Goal: Use online tool/utility: Utilize a website feature to perform a specific function

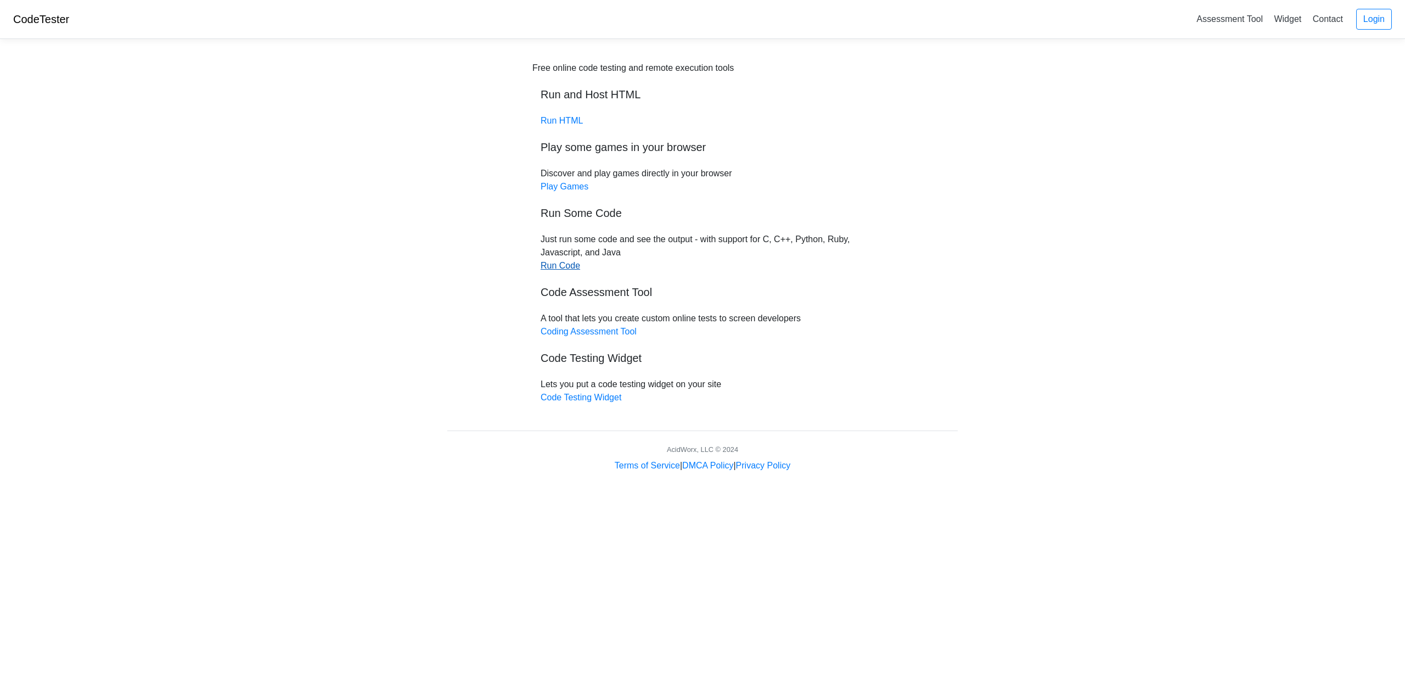
click at [561, 265] on link "Run Code" at bounding box center [561, 265] width 40 height 9
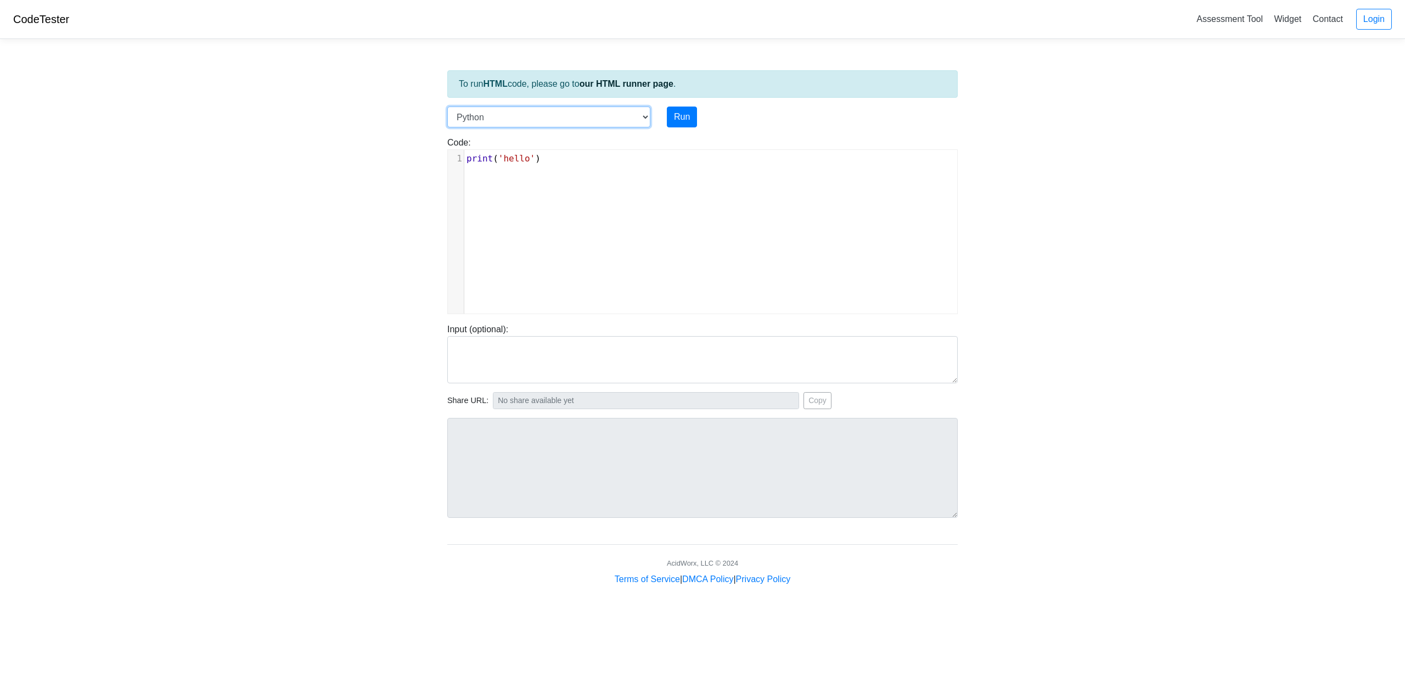
click at [497, 125] on select "C C++ Go Java Javascript Python Ruby" at bounding box center [548, 117] width 203 height 21
select select "java"
click at [447, 107] on select "C C++ Go Java Javascript Python Ruby" at bounding box center [548, 117] width 203 height 21
type textarea "System.out.println("hello");"
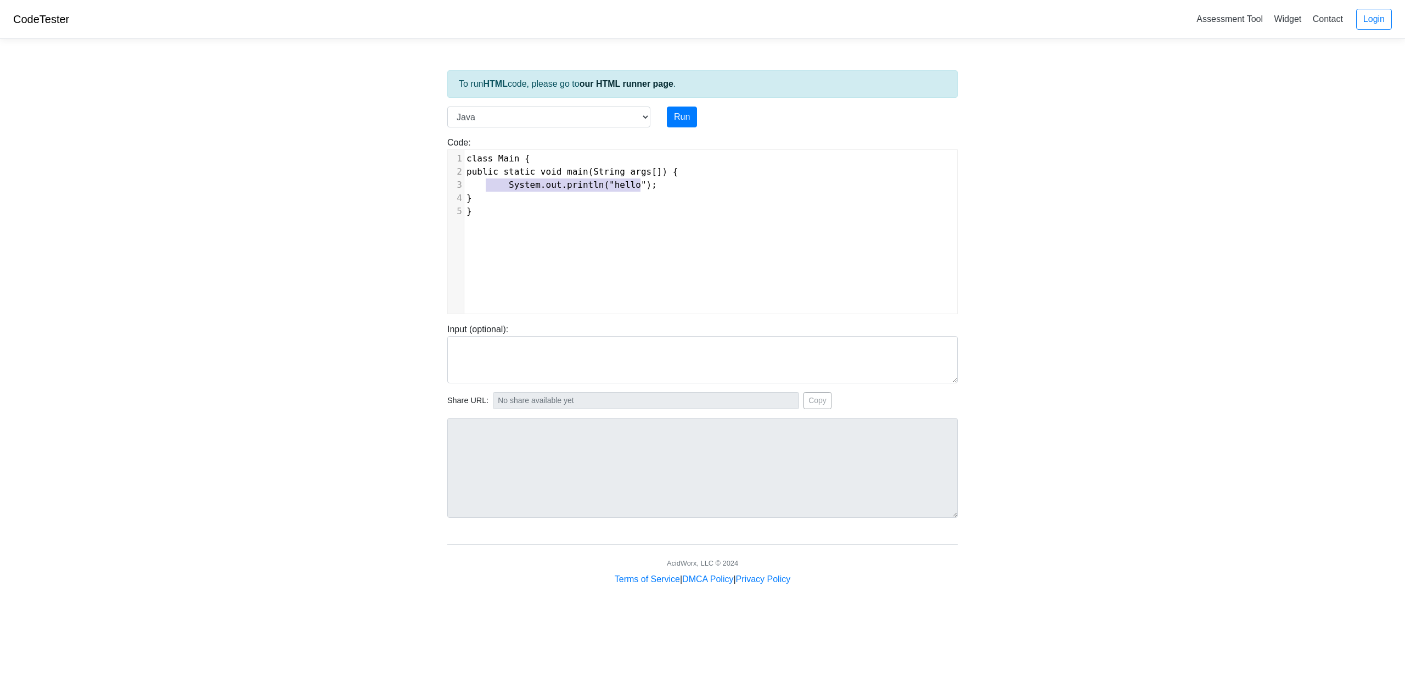
drag, startPoint x: 664, startPoint y: 190, endPoint x: 495, endPoint y: 182, distance: 169.3
click at [495, 182] on pre "System.out.println("hello");" at bounding box center [714, 184] width 501 height 13
type textarea "double num = iwed"
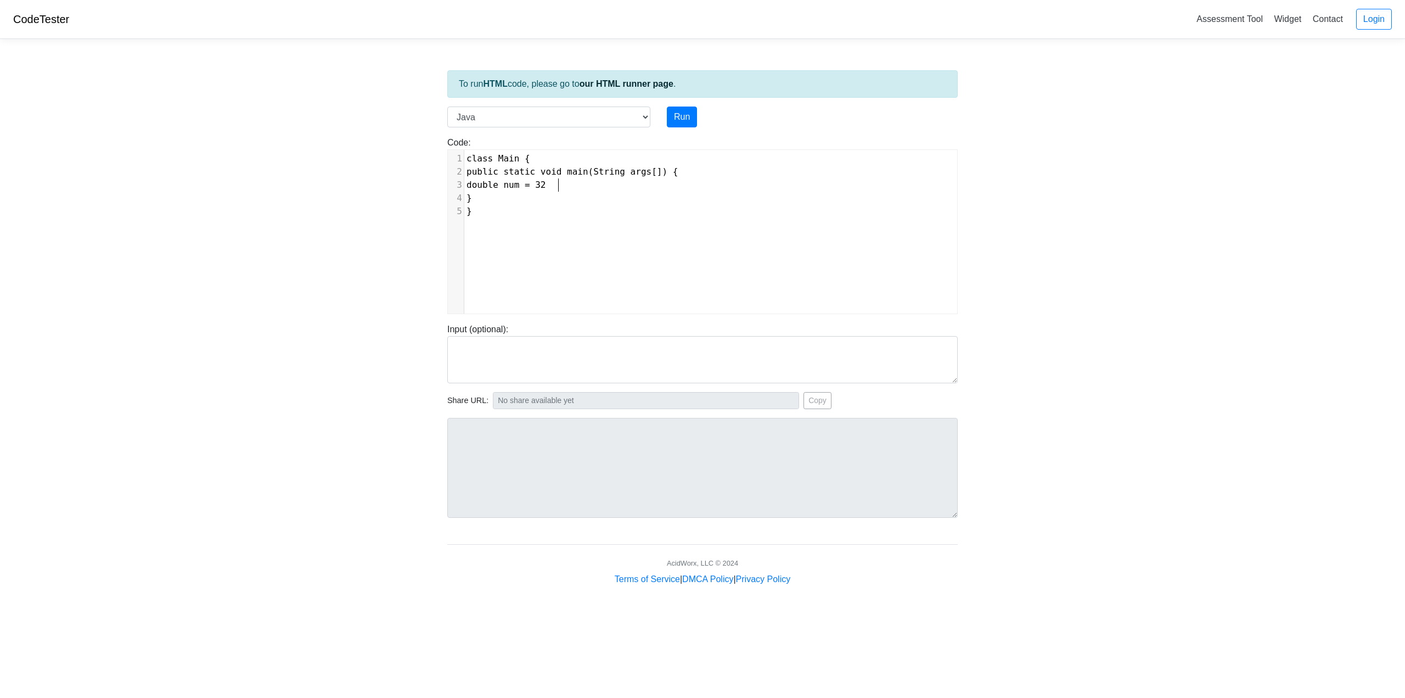
type textarea "32."
type textarea ".23883"
type textarea "3434;"
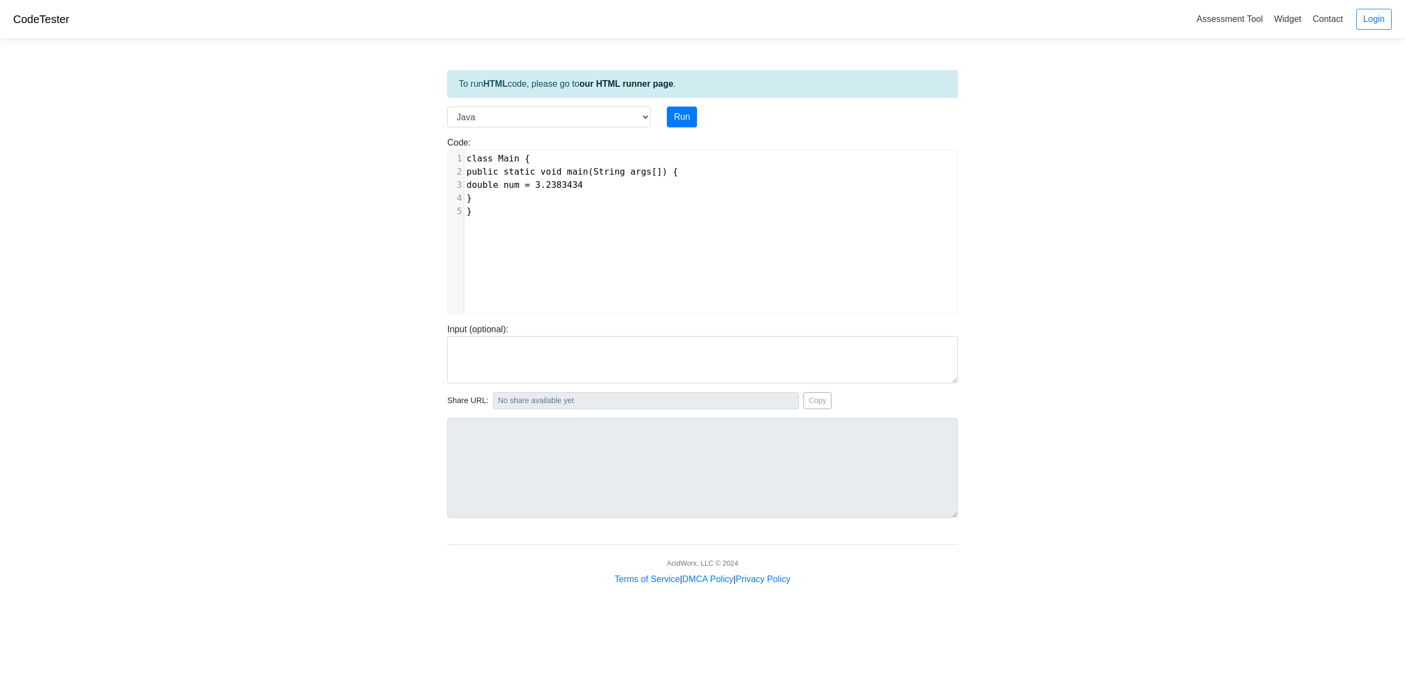
scroll to position [4, 23]
click at [583, 187] on span "double num = 3.2383434;" at bounding box center [528, 185] width 122 height 10
type textarea "5"
click at [551, 212] on pre "}" at bounding box center [714, 211] width 501 height 13
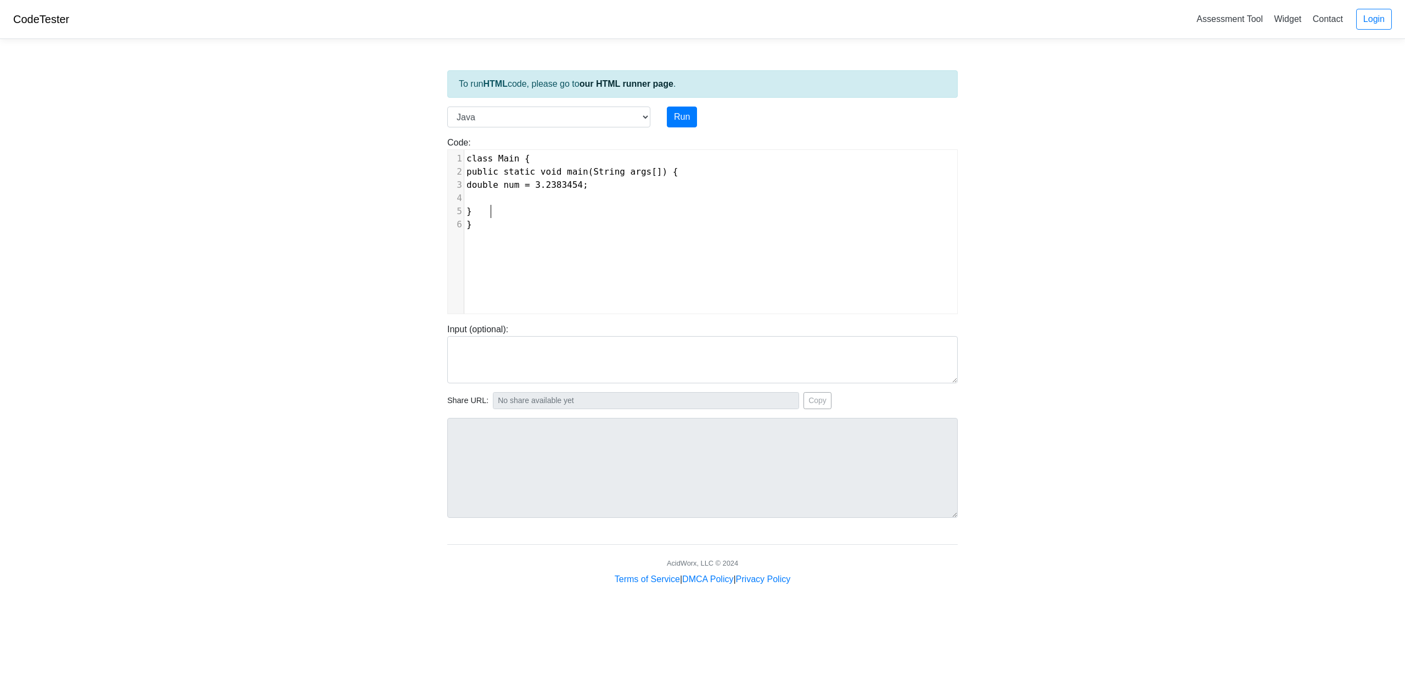
click at [550, 198] on pre at bounding box center [714, 198] width 501 height 13
type textarea "itn"
type textarea "t"
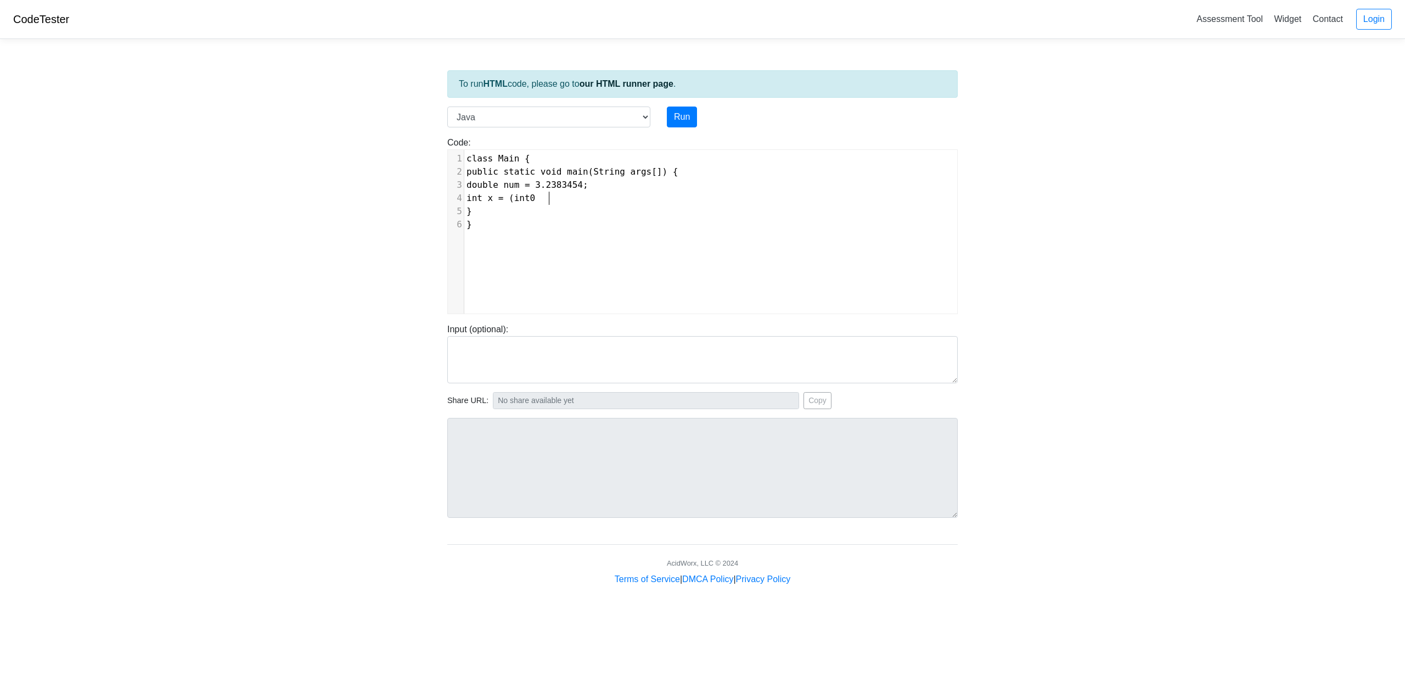
type textarea "nt x = (int0("
type textarea ")("
type textarea "num*1000) %10"
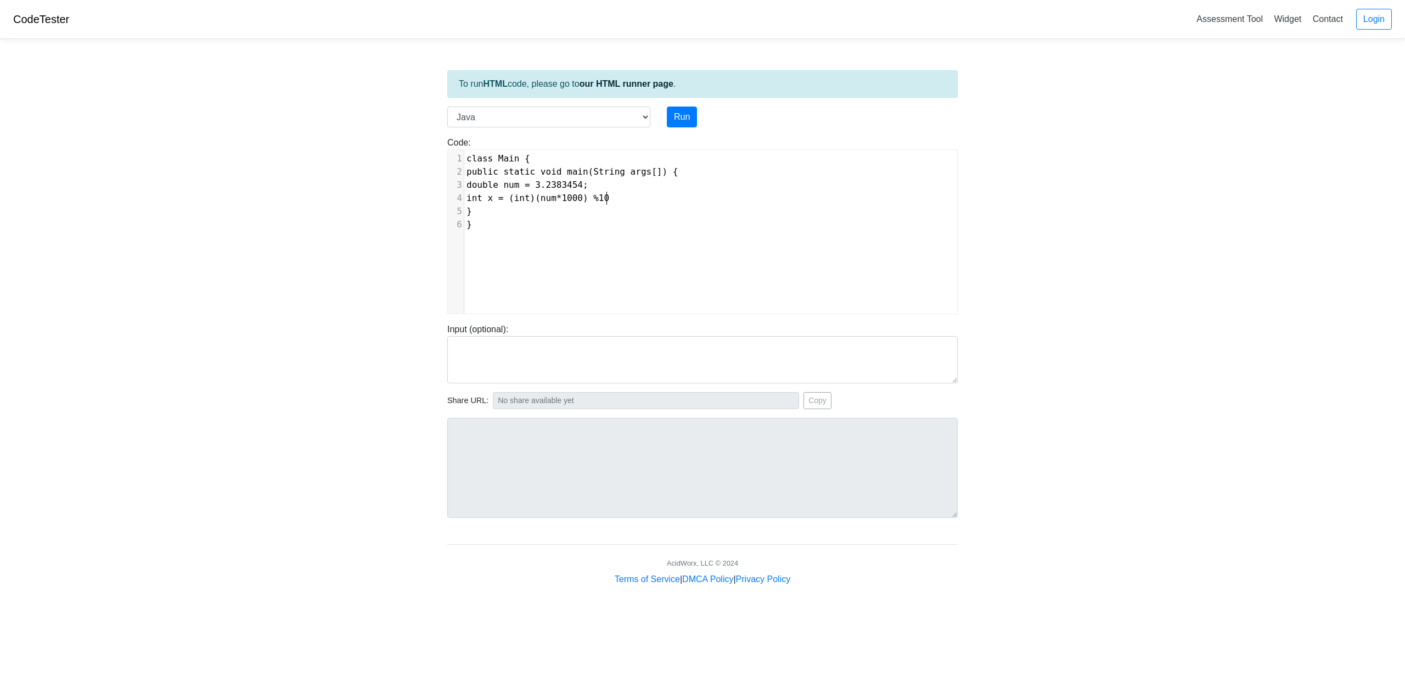
click at [608, 196] on span "int x = (int)(num*1000) %10" at bounding box center [538, 198] width 143 height 10
click at [550, 199] on span "int x = (int)(num*1000) % 10" at bounding box center [541, 198] width 148 height 10
type textarea "Math.floow"
type textarea "r("
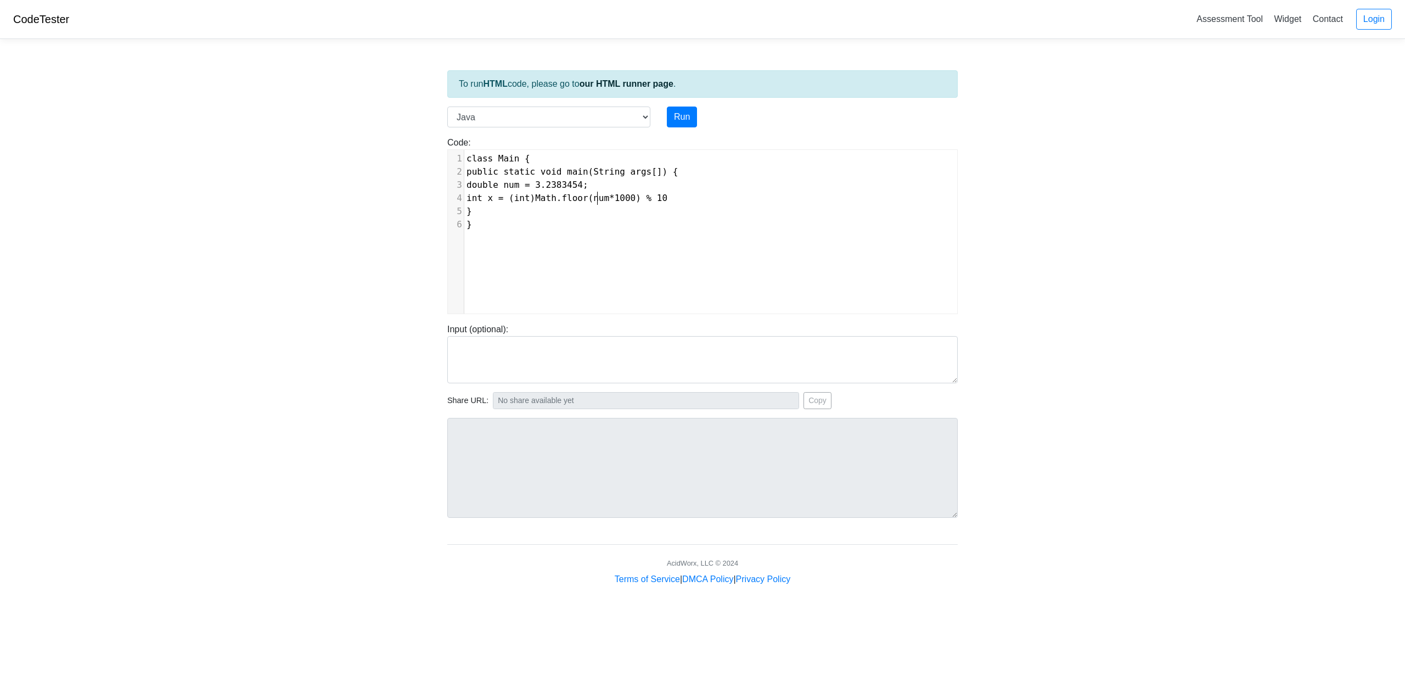
scroll to position [4, 9]
click at [688, 198] on pre "int x = (int)Math.floor((num*1000) % 10" at bounding box center [714, 198] width 501 height 13
type textarea ")"
type textarea "Systems.out."
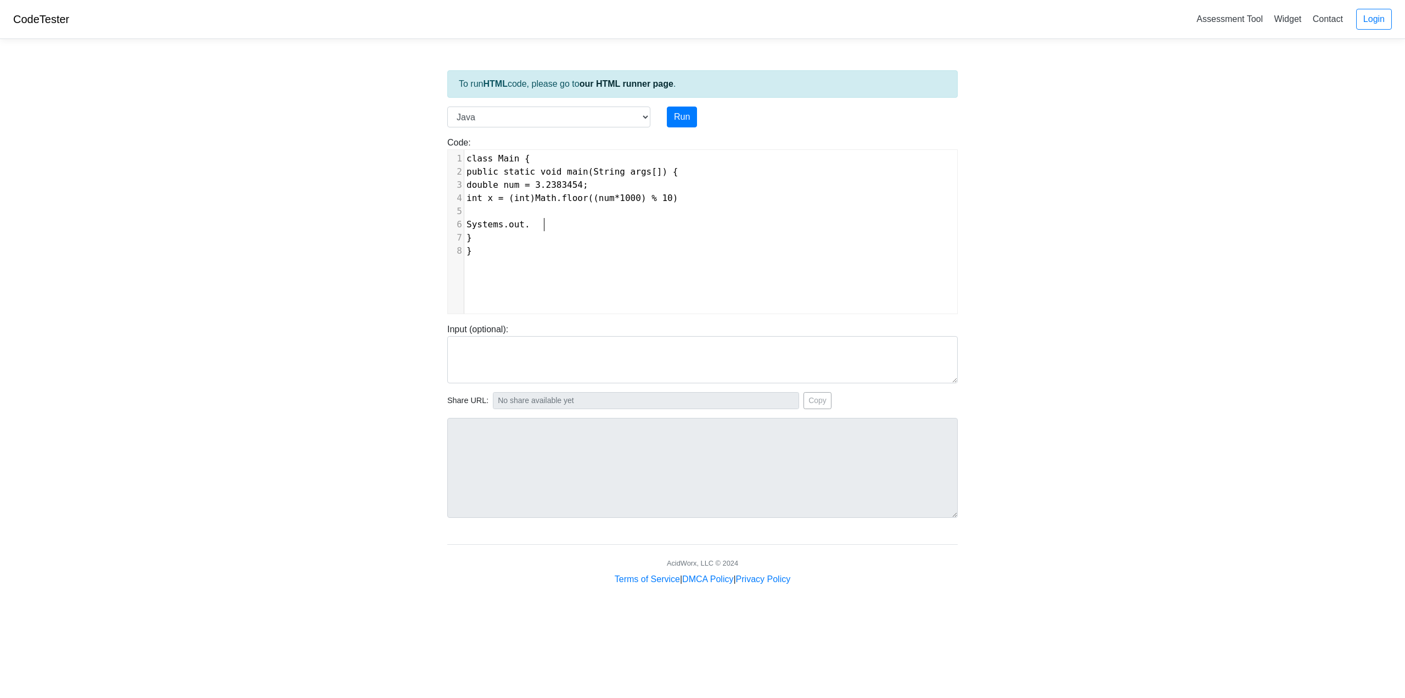
scroll to position [4, 57]
type textarea ".out.println"
type textarea "();"
type textarea "x"
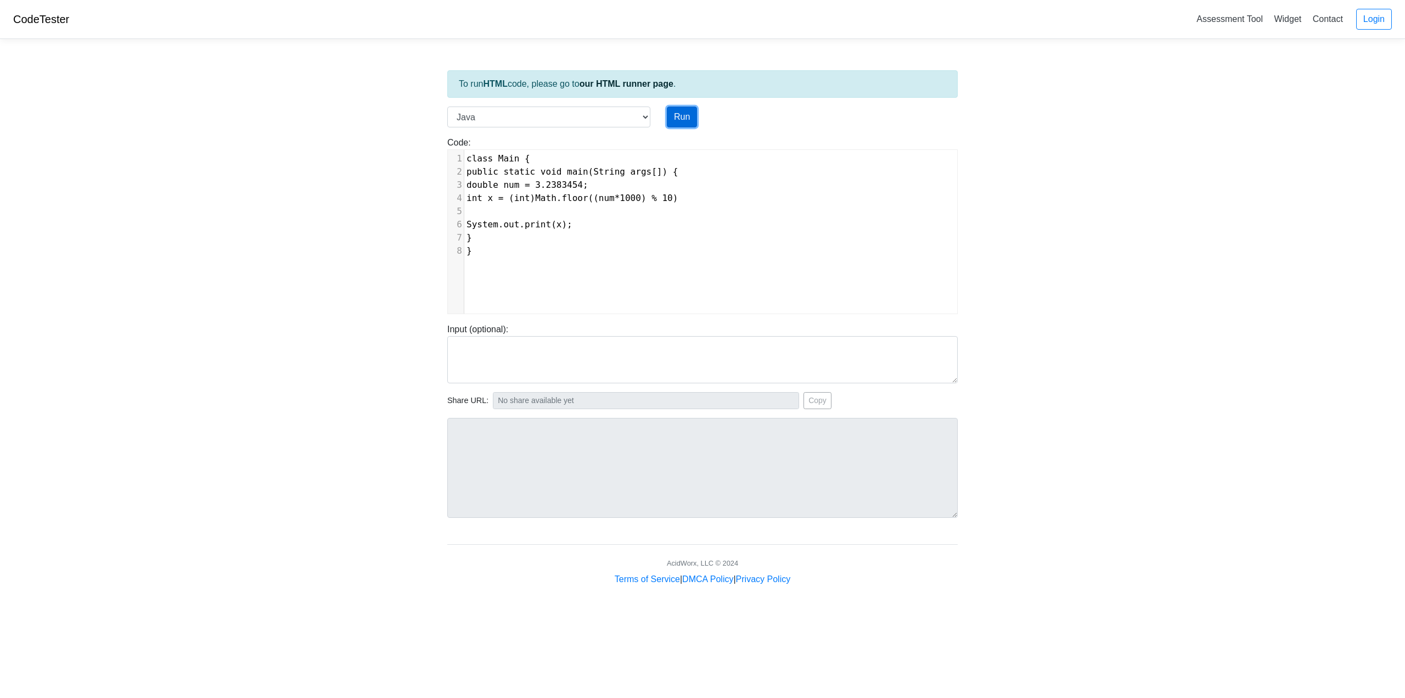
click at [677, 119] on button "Run" at bounding box center [682, 117] width 30 height 21
type input "https://codetester.io/runner?s=jGXLpp6nXJ"
type textarea "Submission status: Compilation Error Compile Output: Main.java:4: error: ';' ex…"
click at [628, 197] on span "int x = (int)Math.floor((num*1000) % 10)" at bounding box center [572, 198] width 211 height 10
click at [621, 199] on span "int x = (int)Math.floor((num* 1000) % 10)" at bounding box center [575, 198] width 217 height 10
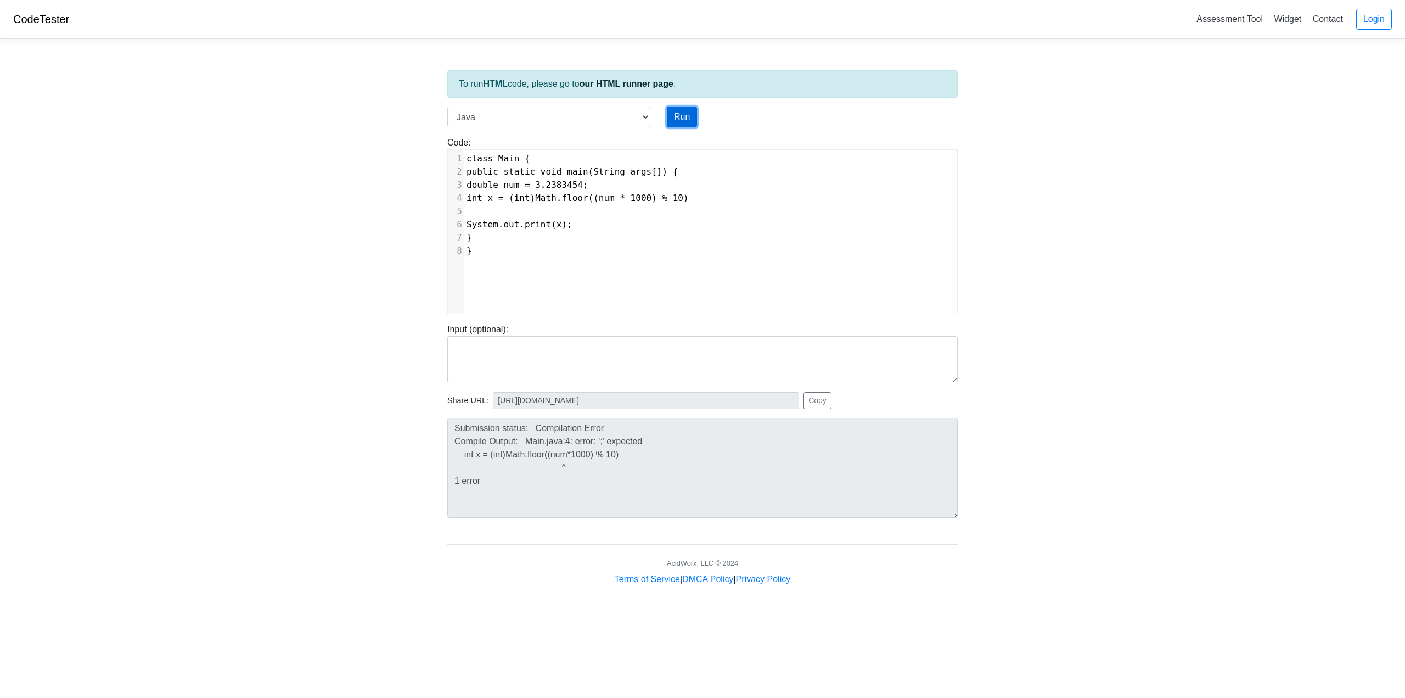
click at [686, 112] on button "Run" at bounding box center [682, 117] width 30 height 21
type input "https://codetester.io/runner?s=04XkVVvyld"
type textarea "Submission status: Compilation Error Compile Output: Main.java:4: error: ';' ex…"
drag, startPoint x: 598, startPoint y: 199, endPoint x: 575, endPoint y: 203, distance: 23.9
click at [575, 203] on pre "int x = (int)Math.floor((num * 1000) % 10)" at bounding box center [714, 198] width 501 height 13
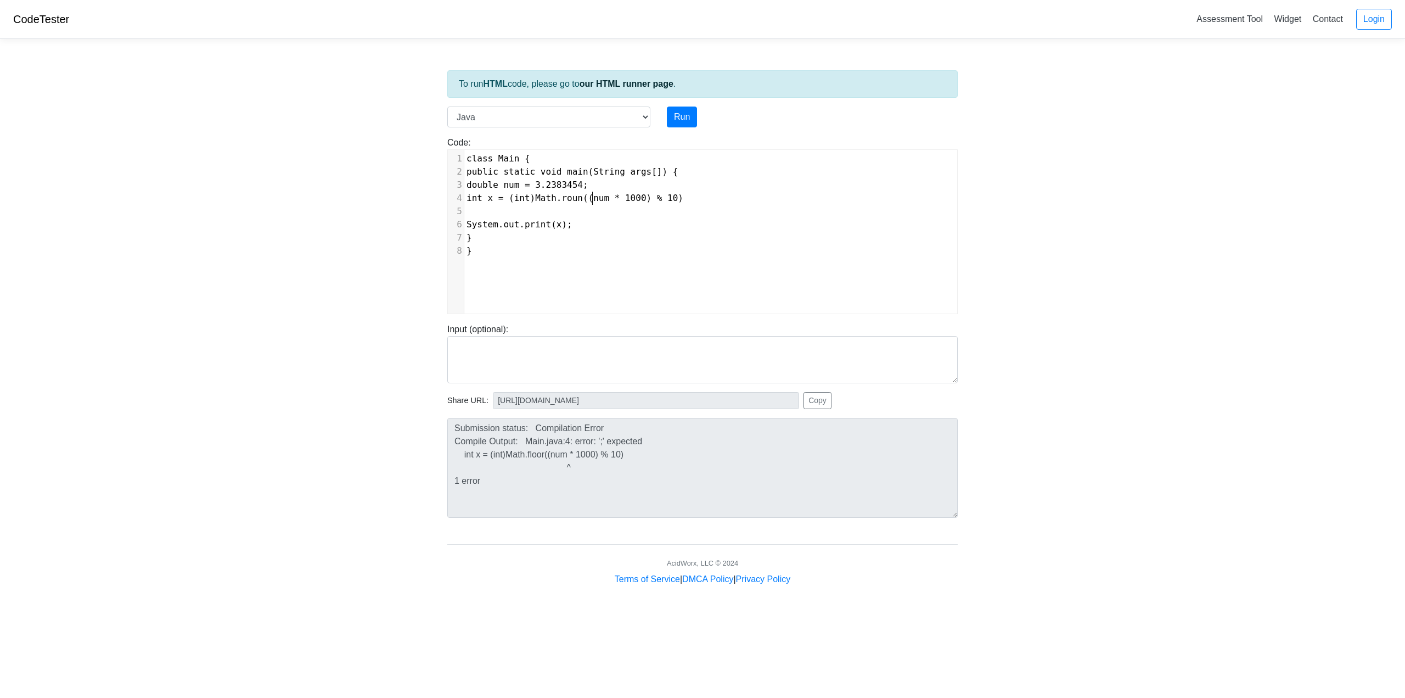
scroll to position [4, 23]
type textarea "round"
click at [685, 119] on button "Run" at bounding box center [682, 117] width 30 height 21
type input "https://codetester.io/runner?s=aklaKKaazM"
type textarea "Submission status: Compilation Error Compile Output: Main.java:4: error: ';' ex…"
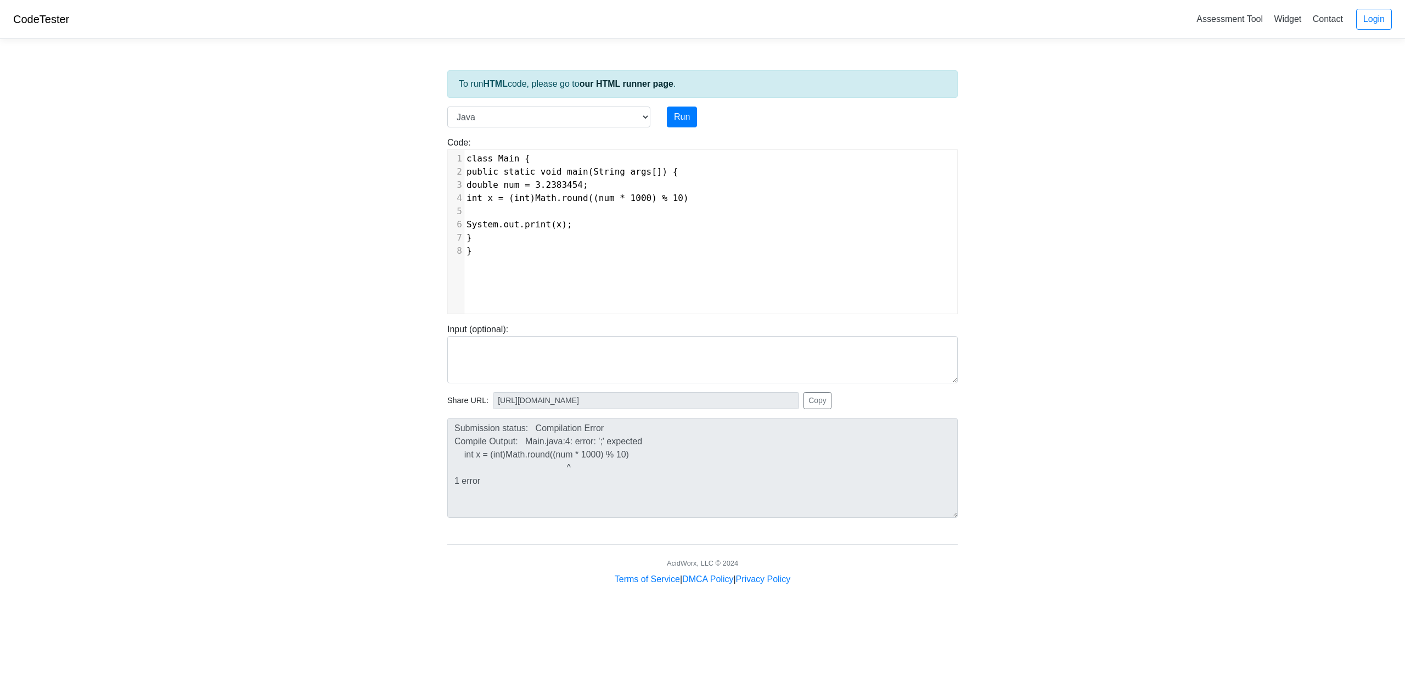
click at [610, 185] on pre "double num = 3.2383454;" at bounding box center [714, 184] width 501 height 13
type textarea "floor"
click at [709, 199] on pre "int x = (int)Math.floor((num * 1000) % 10)" at bounding box center [714, 198] width 501 height 13
type textarea ";"
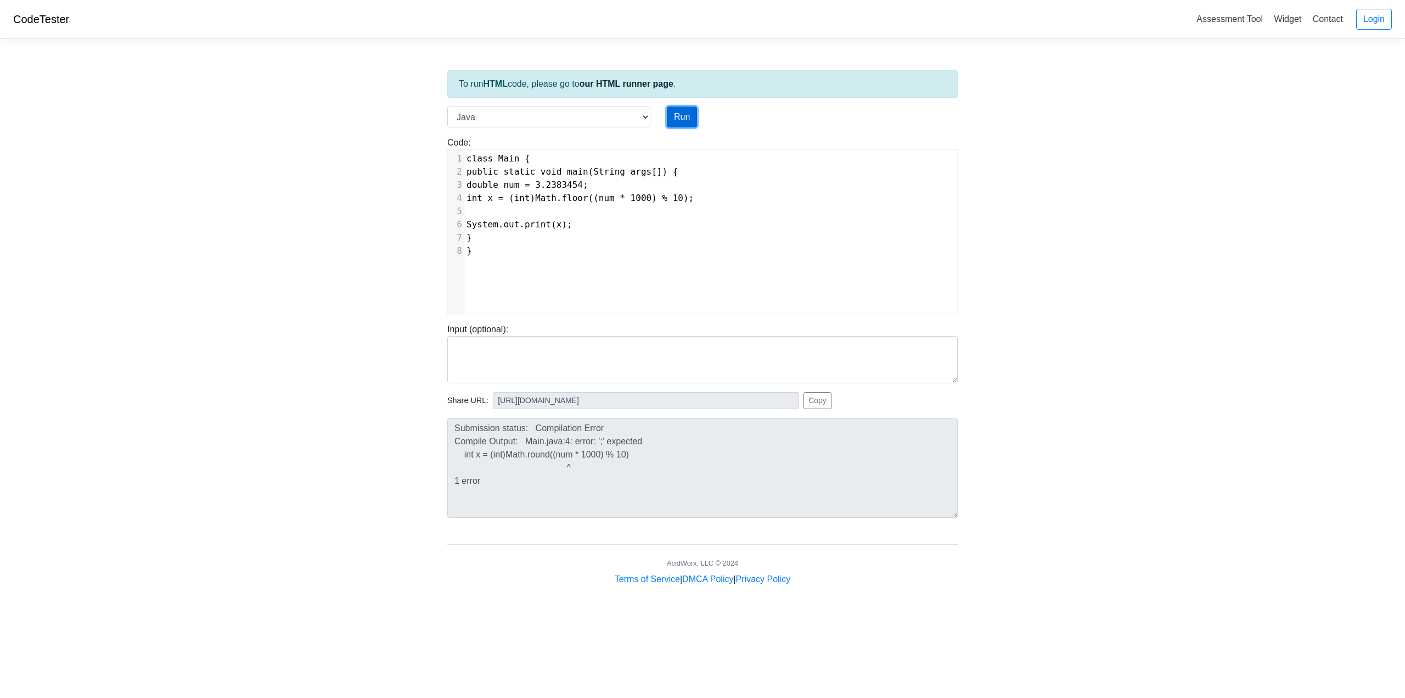
click at [685, 113] on button "Run" at bounding box center [682, 117] width 30 height 21
type input "https://codetester.io/runner?s=GJXeddmGlR"
type textarea "Stdout: 8"
type textarea "% 10"
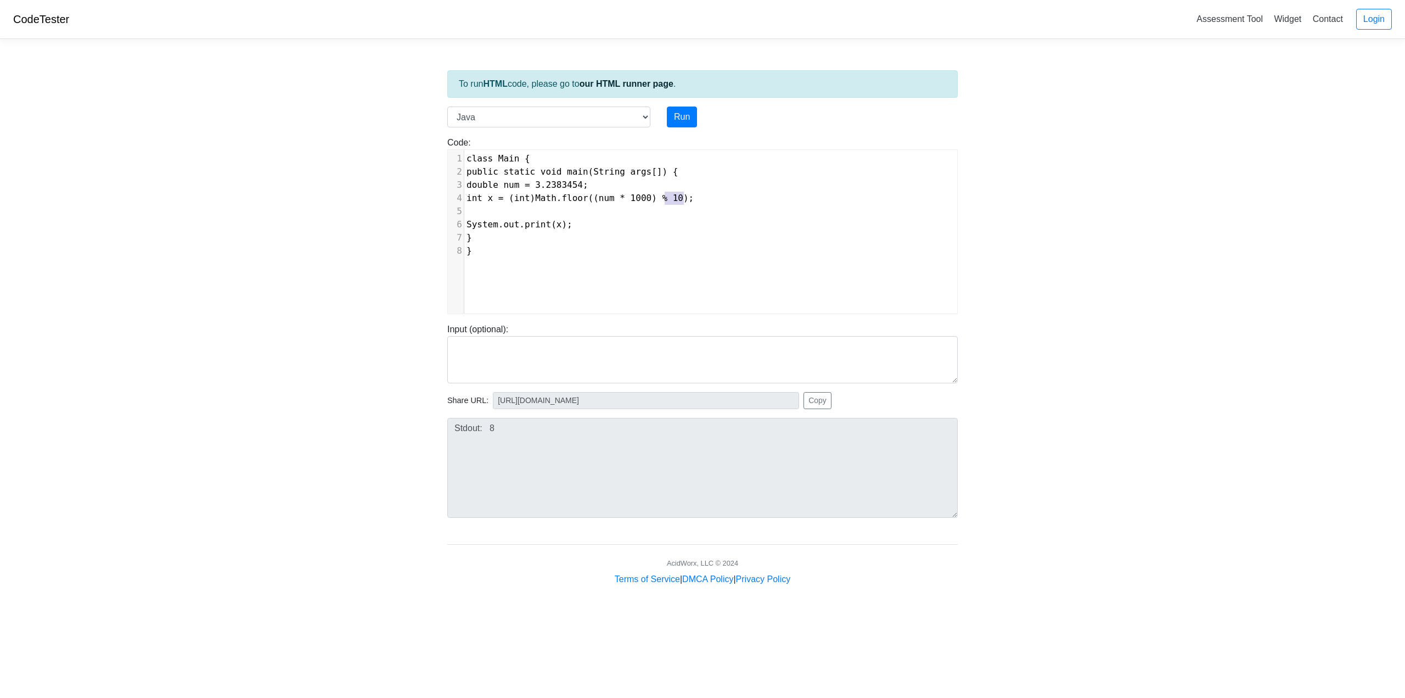
drag, startPoint x: 685, startPoint y: 192, endPoint x: 662, endPoint y: 195, distance: 22.7
click at [662, 195] on pre "int x = (int)Math.floor((num * 1000) % 10);" at bounding box center [714, 198] width 501 height 13
click at [687, 119] on button "Run" at bounding box center [682, 117] width 30 height 21
type input "https://codetester.io/runner?s=e0zyddO8Xb"
type textarea "Stdout: 3238"
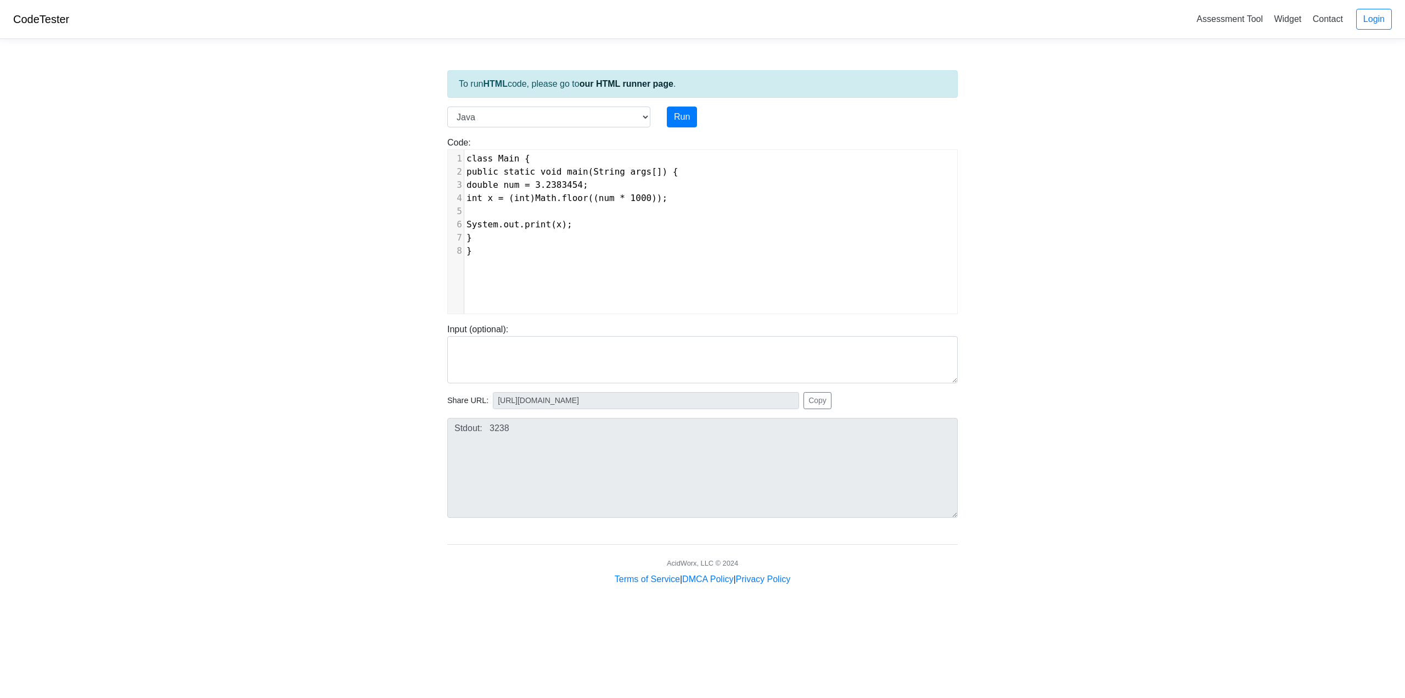
scroll to position [4, 0]
click at [653, 201] on span "int x = (int)Math.floor((num * 1000));" at bounding box center [567, 198] width 201 height 10
click at [661, 201] on span "int x = (int)Math.floor((num * 1000));" at bounding box center [567, 198] width 201 height 10
type textarea "/ 1000.0"
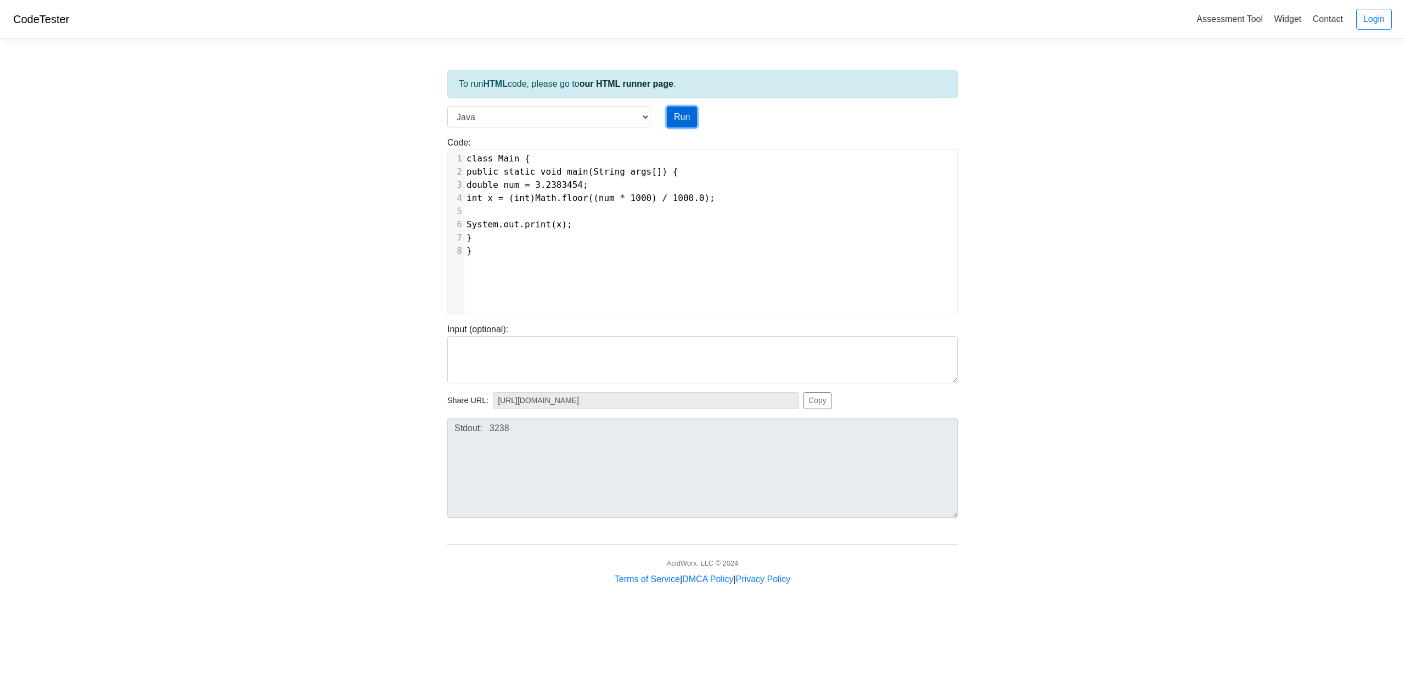
click at [690, 107] on button "Run" at bounding box center [682, 117] width 30 height 21
type input "https://codetester.io/runner?s=yAX755PqWD"
type textarea "Stdout: 3"
click at [704, 201] on span "int x = (int)Math.floor((num * 1000) / 1000.0);" at bounding box center [591, 198] width 249 height 10
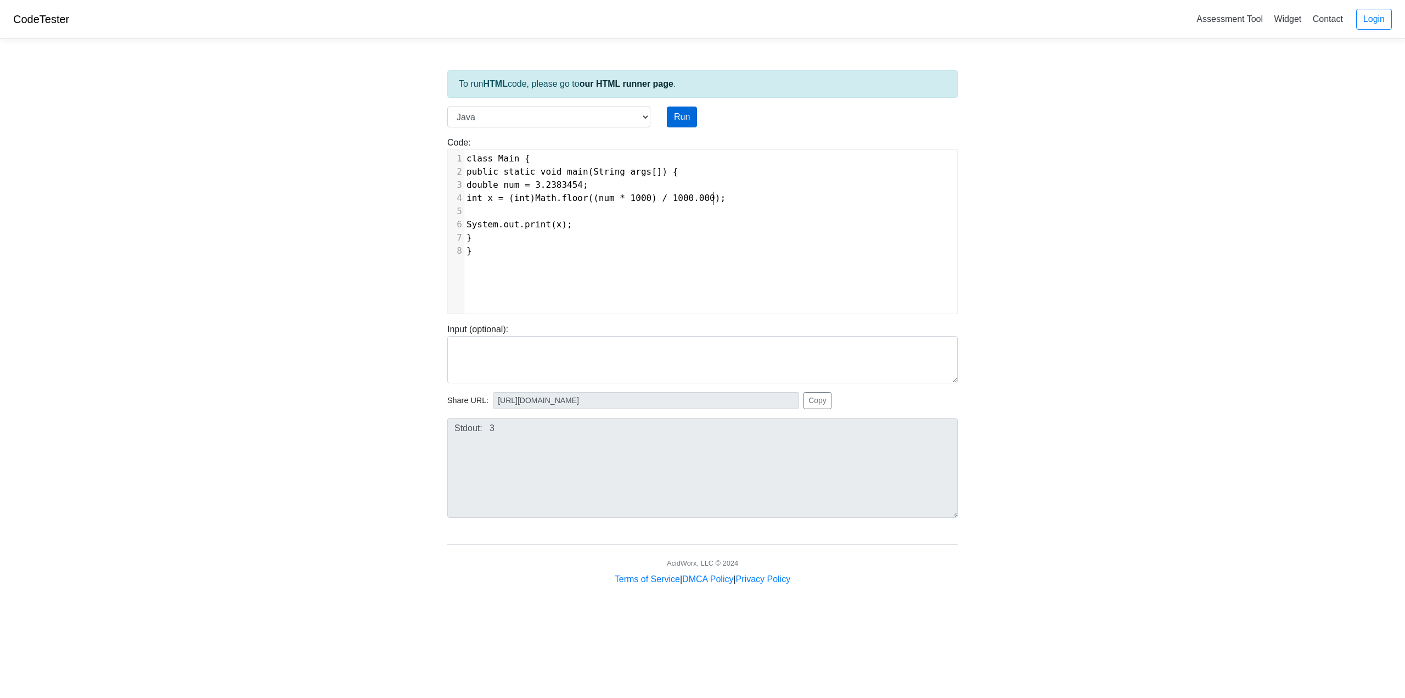
type textarea "00"
click at [684, 112] on button "Run" at bounding box center [682, 117] width 30 height 21
type input "https://codetester.io/runner?s=n0lmJJv3Xe"
type textarea "Stdout: 3"
drag, startPoint x: 713, startPoint y: 199, endPoint x: 695, endPoint y: 199, distance: 18.1
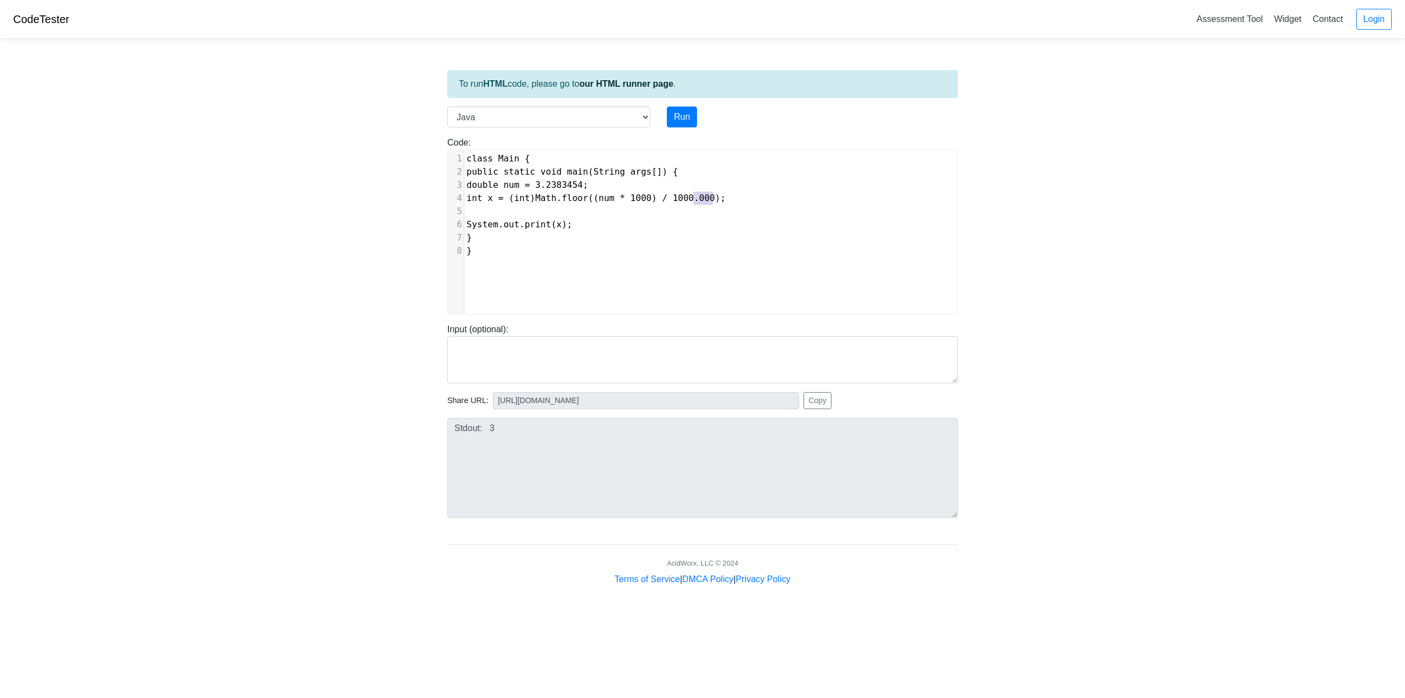
click at [695, 199] on span "int x = (int)Math.floor((num * 1000) / 1000.000);" at bounding box center [596, 198] width 259 height 10
type textarea "0"
click at [690, 116] on button "Run" at bounding box center [682, 117] width 30 height 21
type input "https://codetester.io/runner?s=D9lp11wNXn"
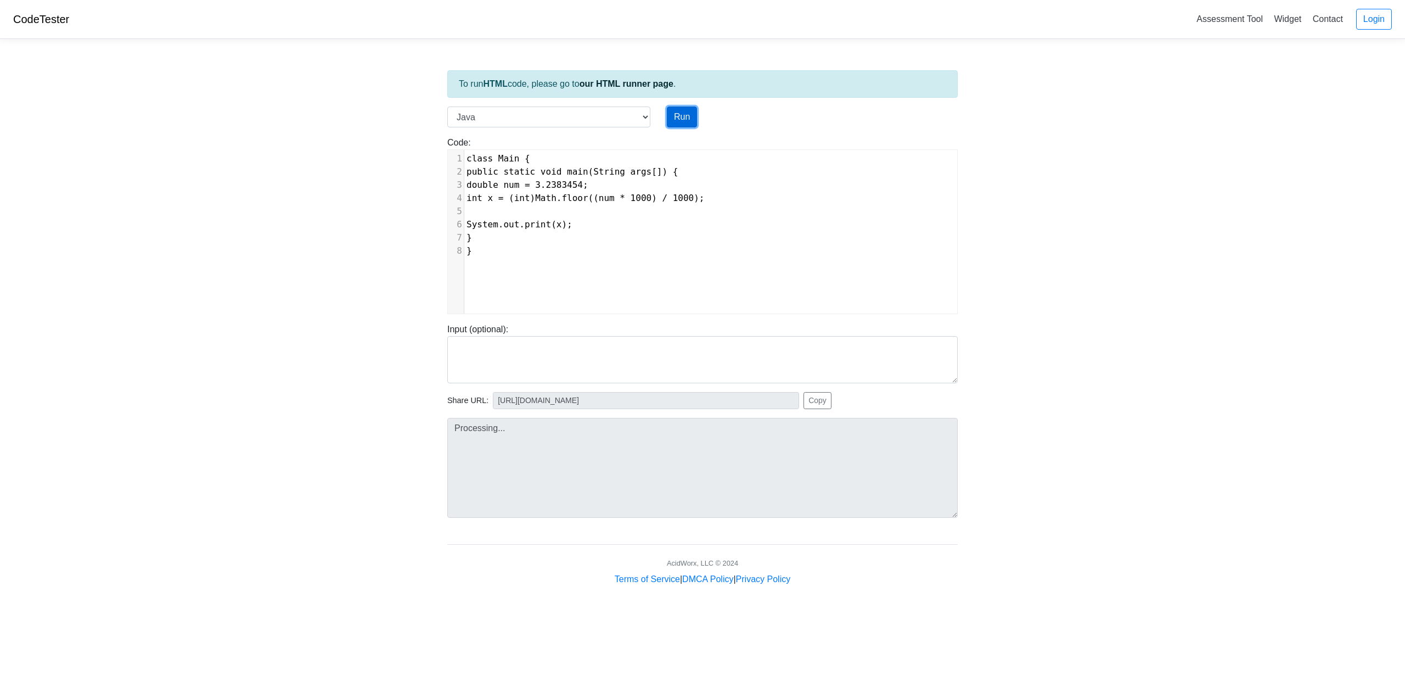
type textarea "Stdout: 3"
click at [694, 195] on span "int x = (int)Math.floor((num * 1000) / 1000);" at bounding box center [586, 198] width 238 height 10
type textarea "0"
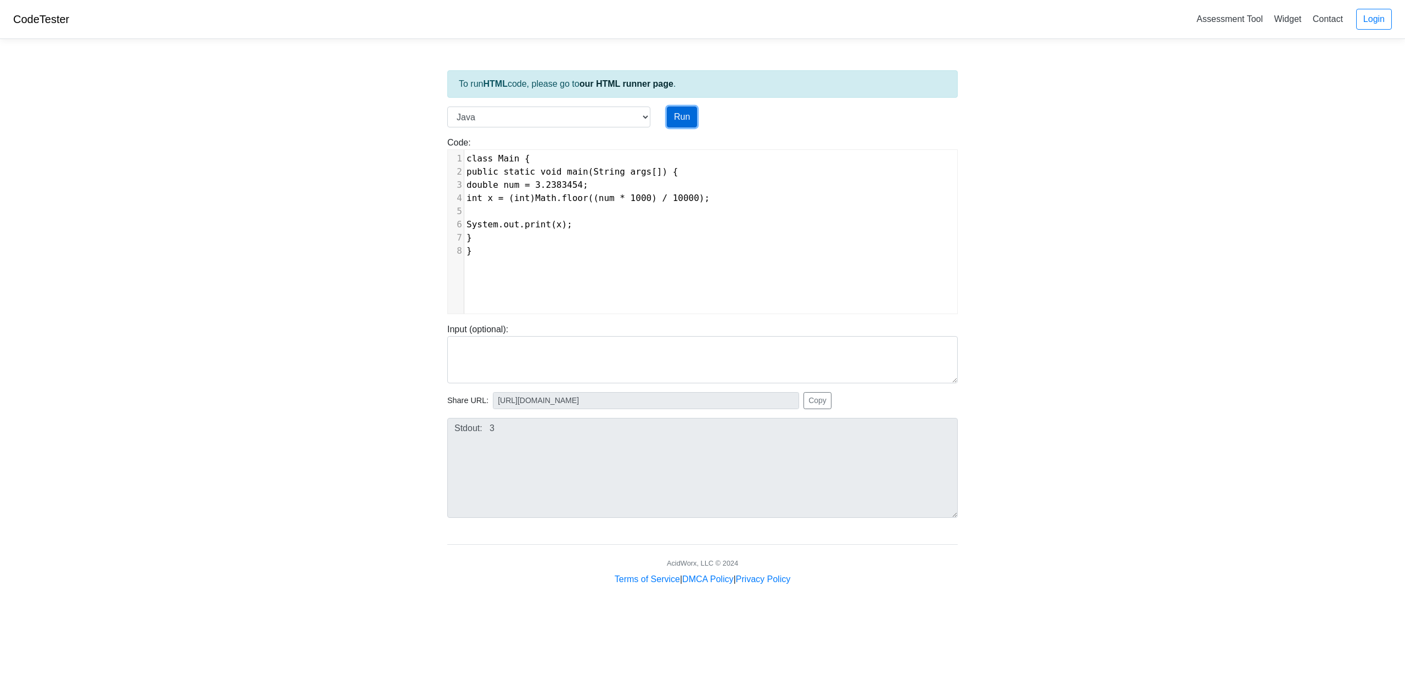
click at [690, 114] on button "Run" at bounding box center [682, 117] width 30 height 21
type input "https://codetester.io/runner?s=mVzEEELoze"
type textarea "Stdout: 0"
type textarea "0"
click at [696, 199] on span "int x = (int)Math.floor((num * 1000) / 10000);" at bounding box center [588, 198] width 243 height 10
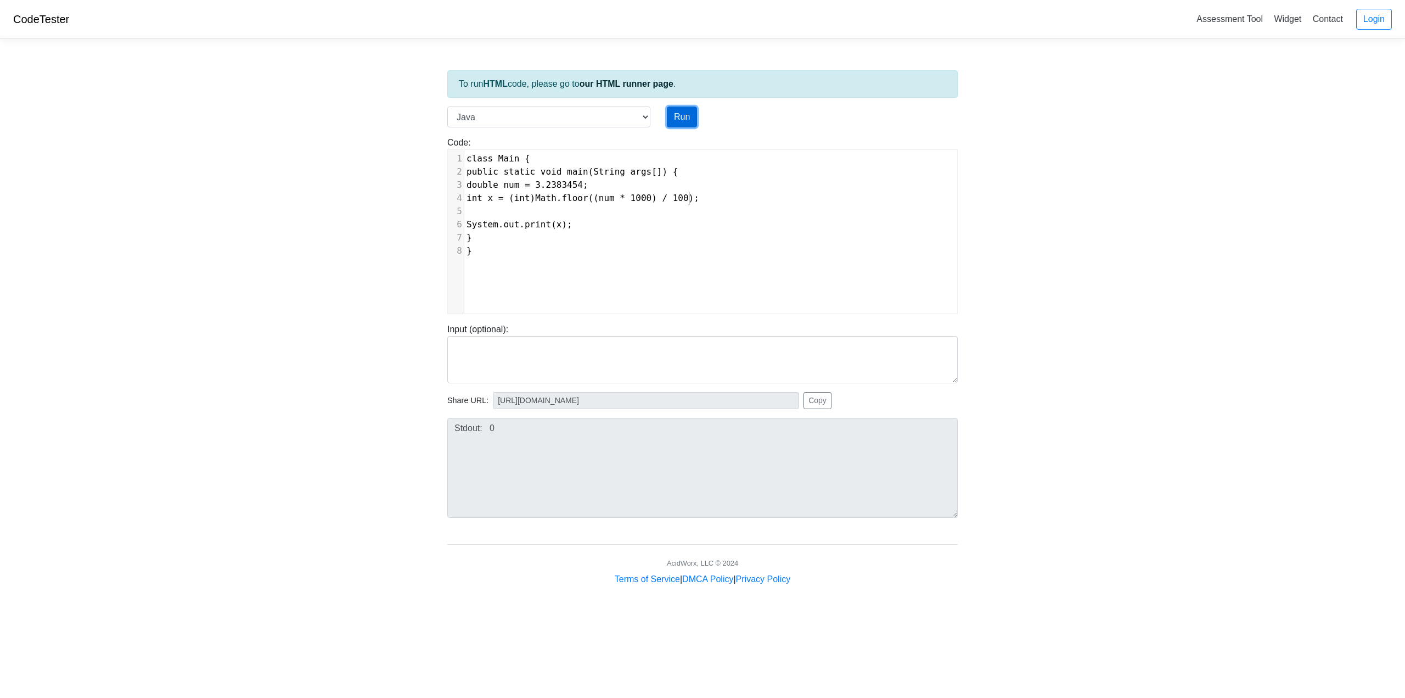
click at [685, 114] on button "Run" at bounding box center [682, 117] width 30 height 21
type input "https://codetester.io/runner?s=mqlVDDrgzy"
type textarea "Stdout: 32"
type textarea "/ 100"
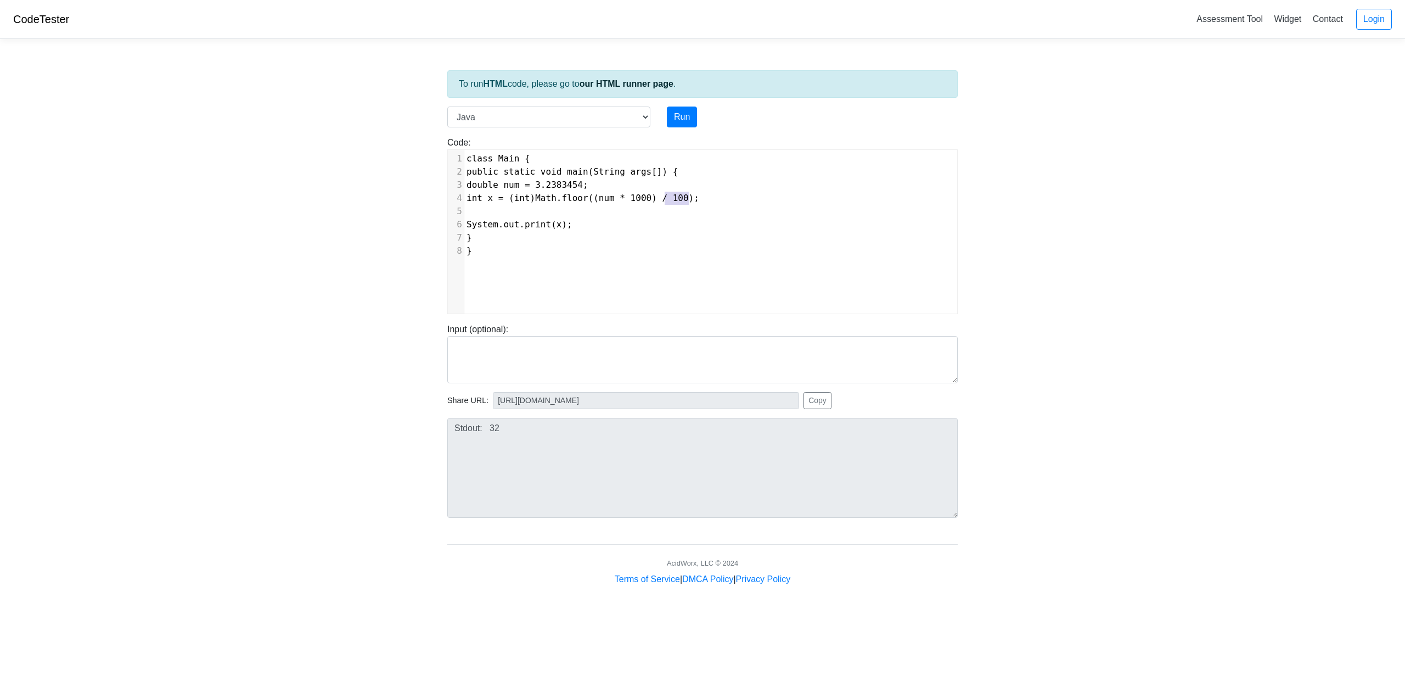
drag, startPoint x: 688, startPoint y: 199, endPoint x: 667, endPoint y: 198, distance: 22.0
click at [667, 198] on span "int x = (int)Math.floor((num * 1000) / 100);" at bounding box center [583, 198] width 233 height 10
click at [690, 116] on button "Run" at bounding box center [682, 117] width 30 height 21
type input "https://codetester.io/runner?s=o1lAppE1Wb"
type textarea "Stdout: 3238"
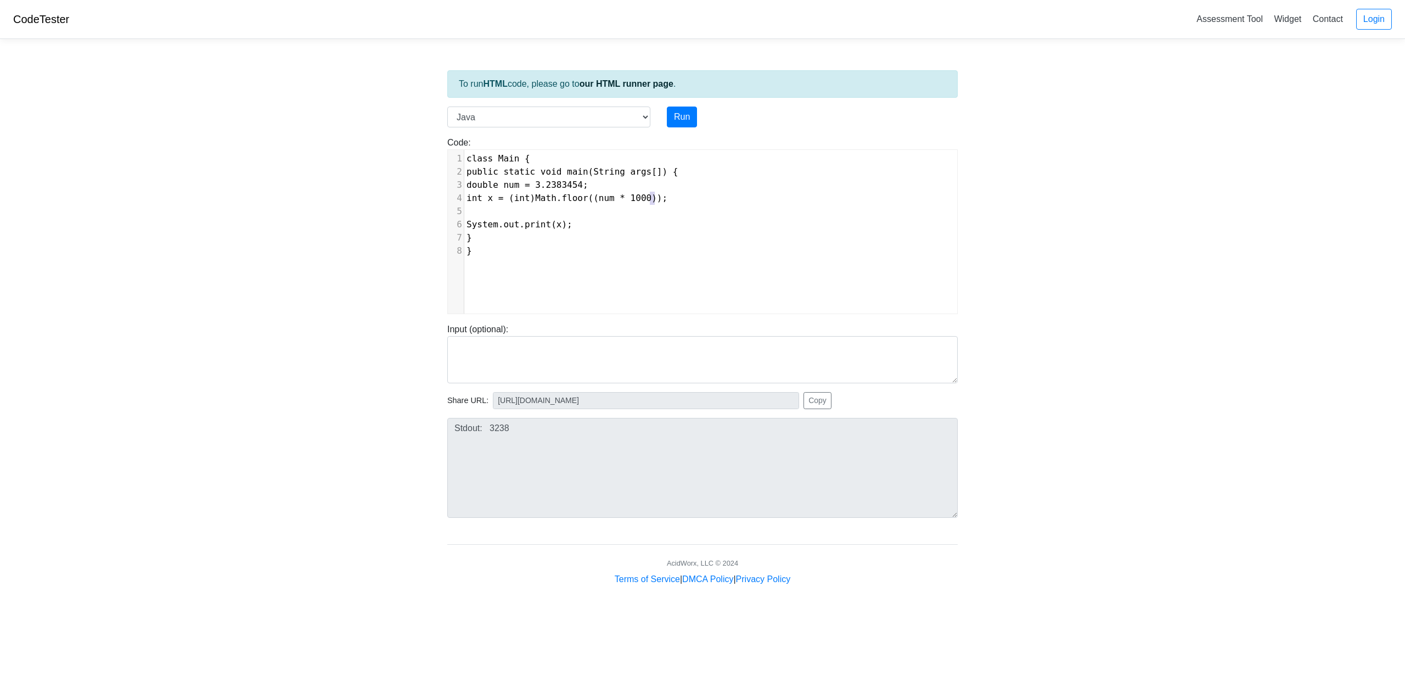
type textarea "1000"
drag, startPoint x: 653, startPoint y: 195, endPoint x: 635, endPoint y: 199, distance: 19.1
click at [635, 199] on span "int x = (int)Math.floor((num * 1000));" at bounding box center [567, 198] width 201 height 10
click at [596, 200] on span "int x = (int)Math.floor((num * 1000));" at bounding box center [567, 198] width 201 height 10
type textarea "floor"
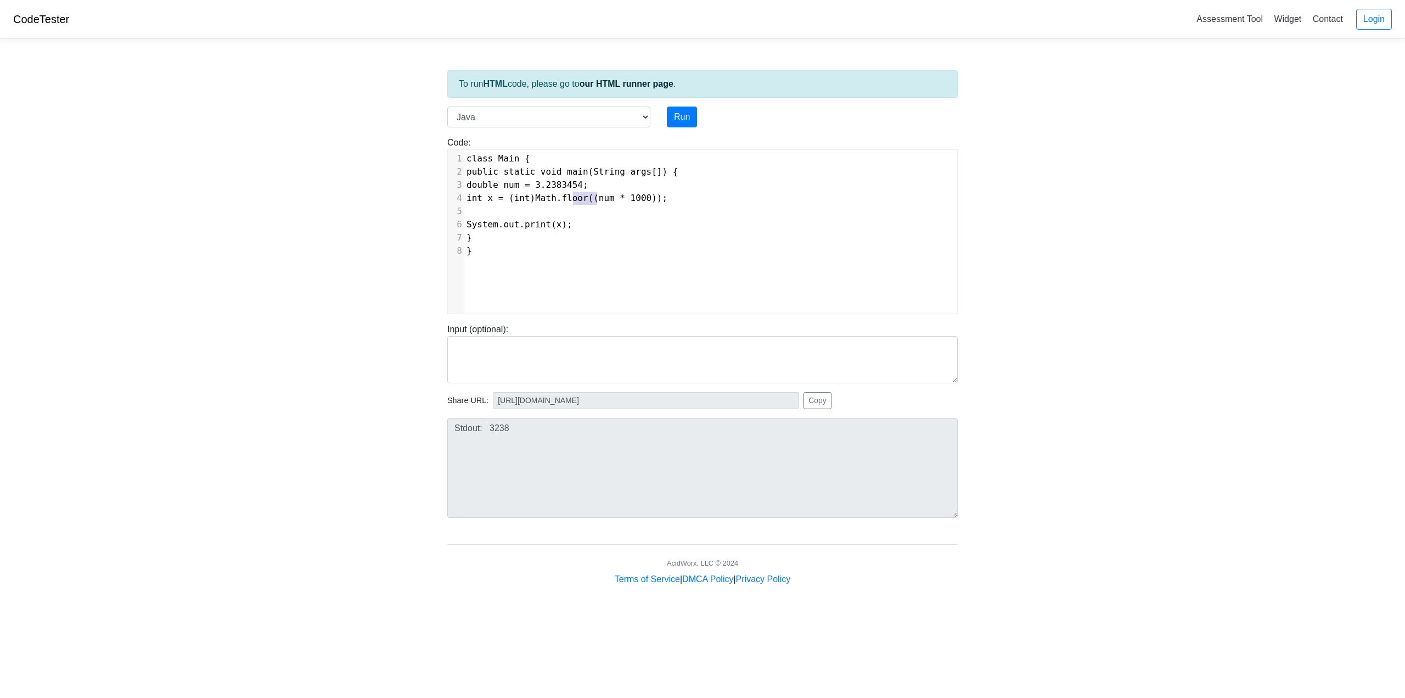
drag, startPoint x: 597, startPoint y: 199, endPoint x: 573, endPoint y: 204, distance: 24.0
click at [573, 204] on pre "int x = (int)Math.floor((num * 1000));" at bounding box center [714, 198] width 501 height 13
click at [613, 203] on span "int x = (int)((num * 1000));" at bounding box center [541, 198] width 148 height 10
click at [615, 201] on span "int x = (int)((num * 1000));" at bounding box center [541, 198] width 148 height 10
click at [553, 194] on span "int x = (int)((num * 1000);" at bounding box center [538, 198] width 143 height 10
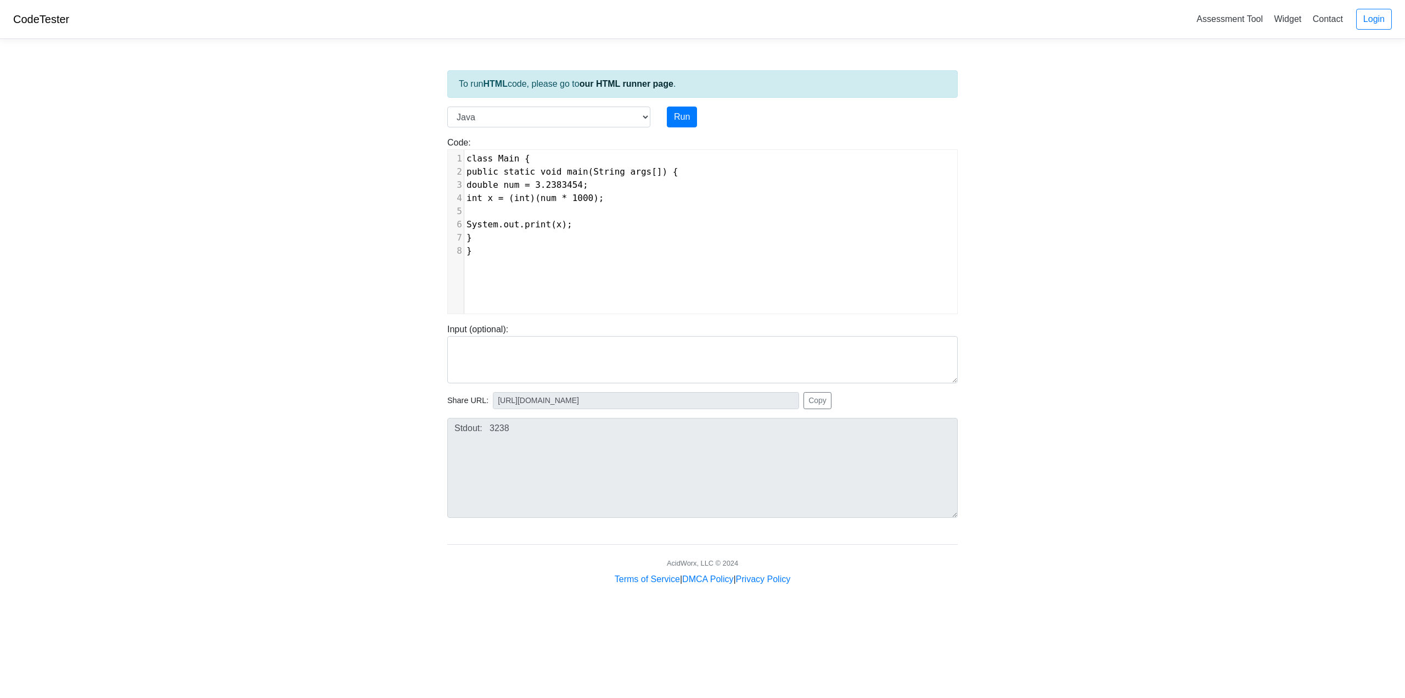
click at [604, 195] on span "int x = (int)(num * 1000);" at bounding box center [536, 198] width 138 height 10
type textarea "% 10"
click at [685, 116] on button "Run" at bounding box center [682, 117] width 30 height 21
click at [630, 198] on span "int x = (int)(num * 1000) % 10;" at bounding box center [549, 198] width 164 height 10
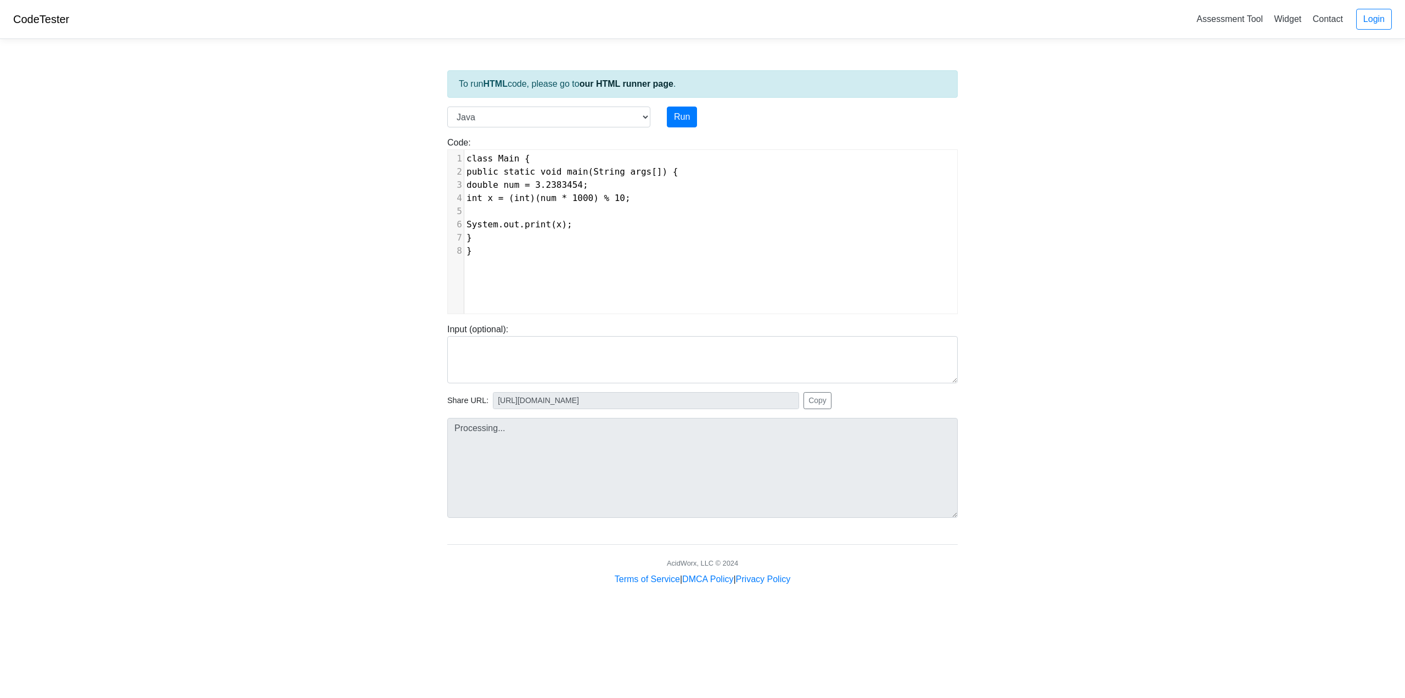
type input "https://codetester.io/runner?s=JrX0BBRkW8"
type textarea "Stdout: 8"
type textarea "0"
click at [670, 120] on button "Run" at bounding box center [682, 117] width 30 height 21
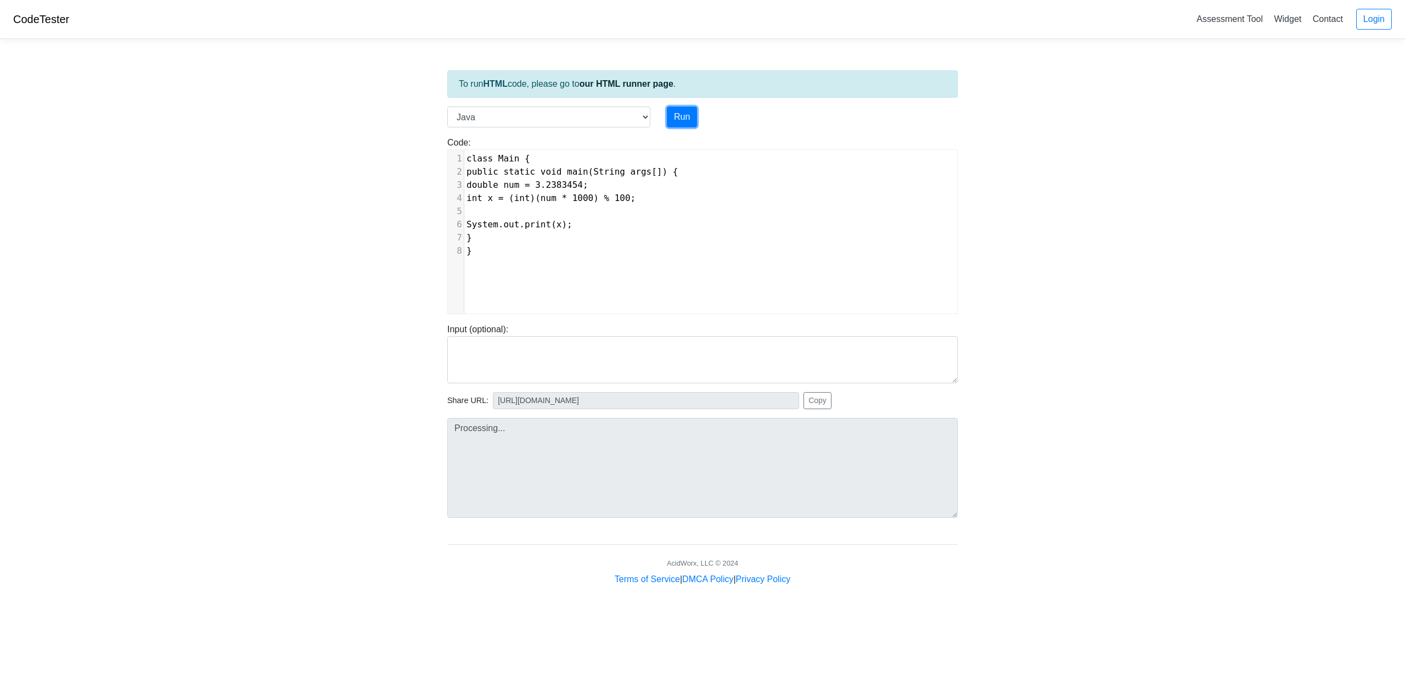
type input "https://codetester.io/runner?s=vYlrVVo7lq"
type textarea "Stdout: 38"
click at [636, 198] on span "int x = (int)(num * 1000) % 100;" at bounding box center [551, 198] width 169 height 10
type textarea "0"
click at [696, 116] on button "Run" at bounding box center [682, 117] width 30 height 21
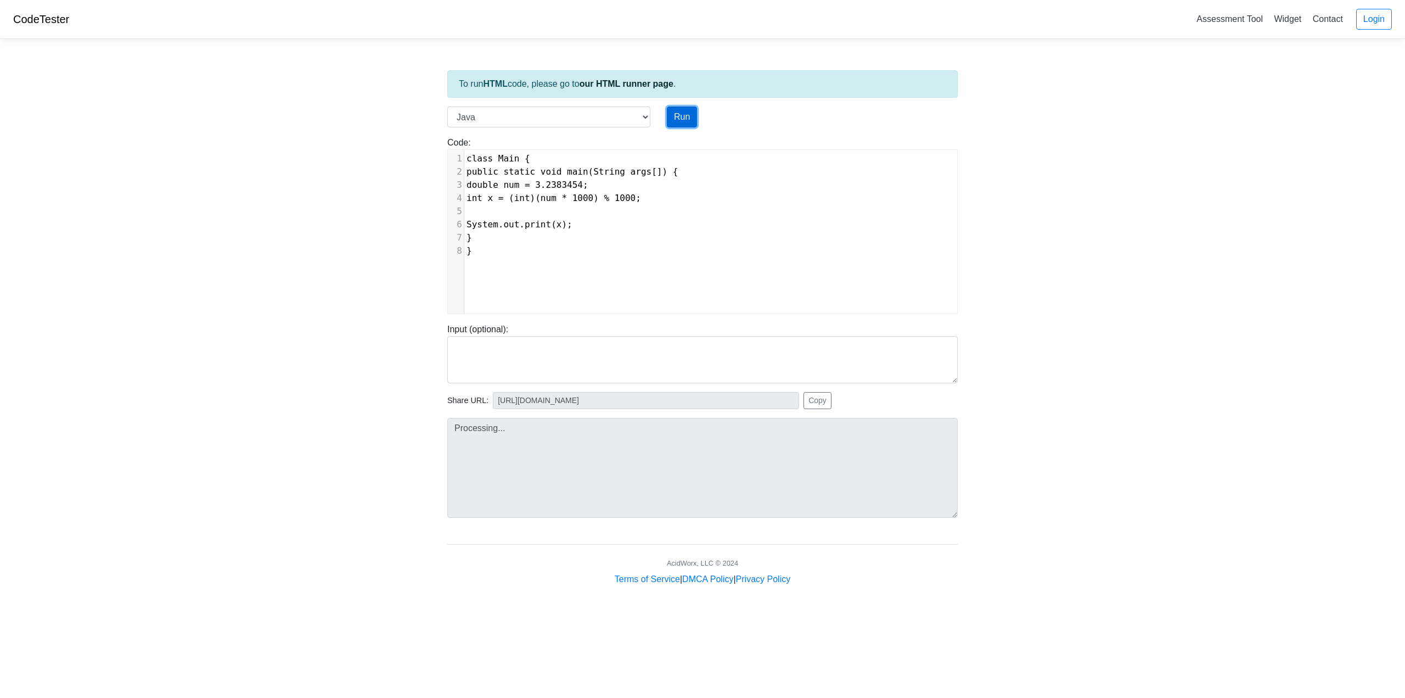
type input "https://codetester.io/runner?s=MRW455Rglk"
type textarea "Stdout: 238"
click at [641, 203] on span "int x = (int)(num * 1000) % 1000;" at bounding box center [554, 198] width 175 height 10
type textarea ".0"
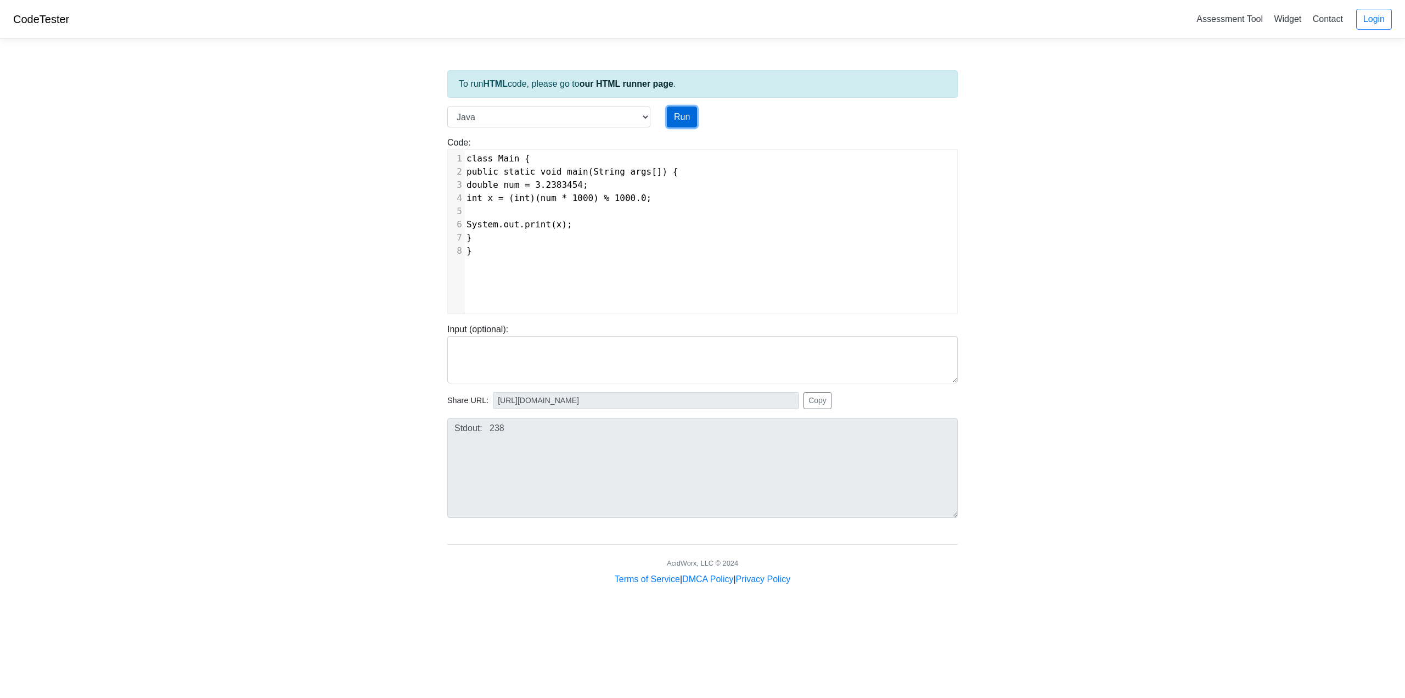
click at [692, 110] on button "Run" at bounding box center [682, 117] width 30 height 21
type input "https://codetester.io/runner?s=5Ozn33jZW4"
type textarea "Submission status: Compilation Error Compile Output: Main.java:4: error: incomp…"
click at [646, 203] on span "int x = (int)(num * 1000) % 1000.0;" at bounding box center [559, 198] width 185 height 10
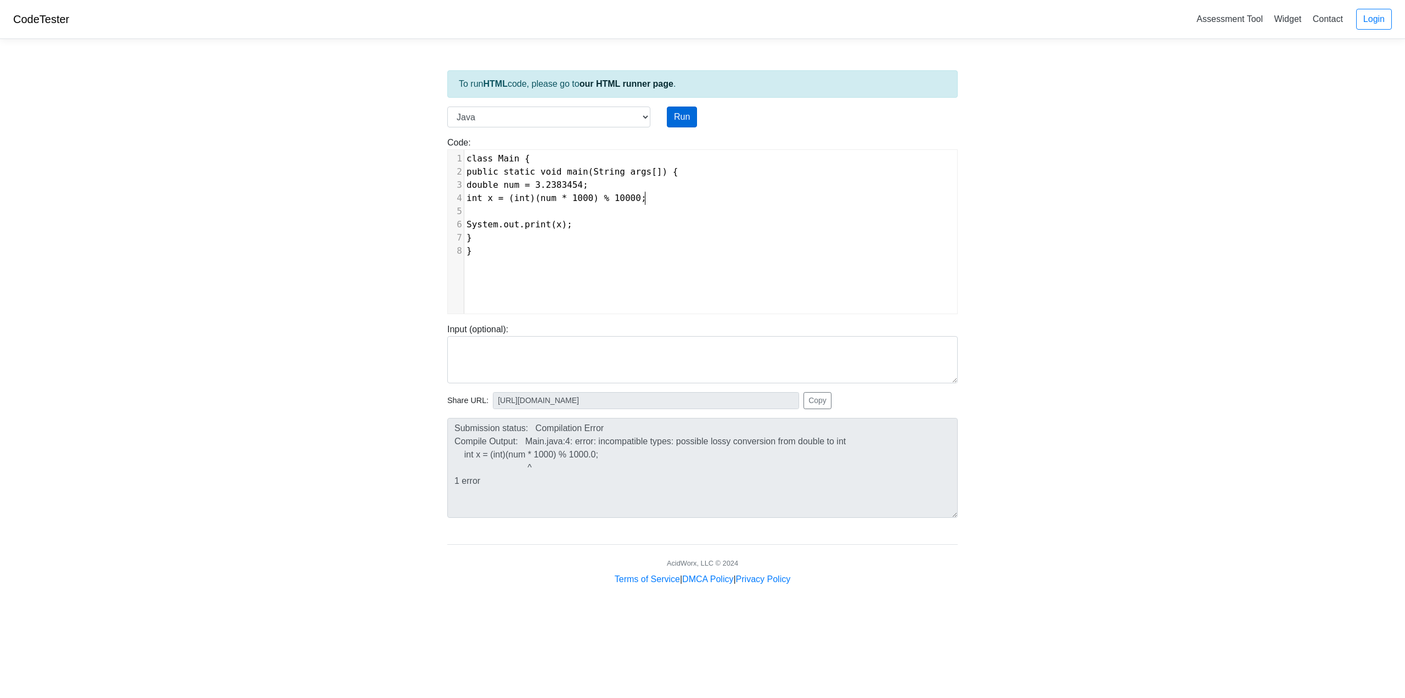
type textarea "0"
click at [677, 113] on button "Run" at bounding box center [682, 117] width 30 height 21
type input "https://codetester.io/runner?s=10zQJJxaWy"
type textarea "Stdout: 3238"
click at [686, 116] on button "Run" at bounding box center [682, 117] width 30 height 21
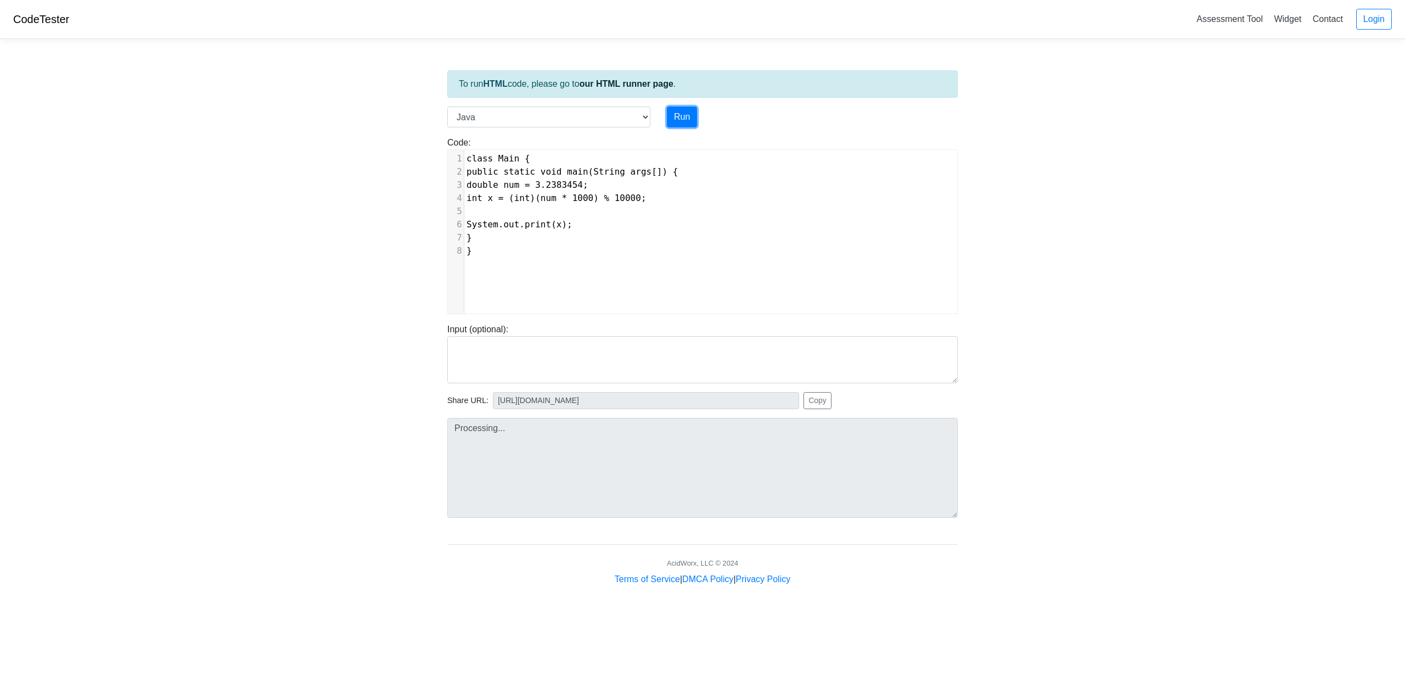
type input "https://codetester.io/runner?s=NZz8dd1qzn"
type textarea "Stdout: 3238"
type textarea "000"
drag, startPoint x: 647, startPoint y: 197, endPoint x: 629, endPoint y: 202, distance: 18.8
click at [629, 202] on span "int x = (int)(num * 1000) % 10000;" at bounding box center [557, 198] width 180 height 10
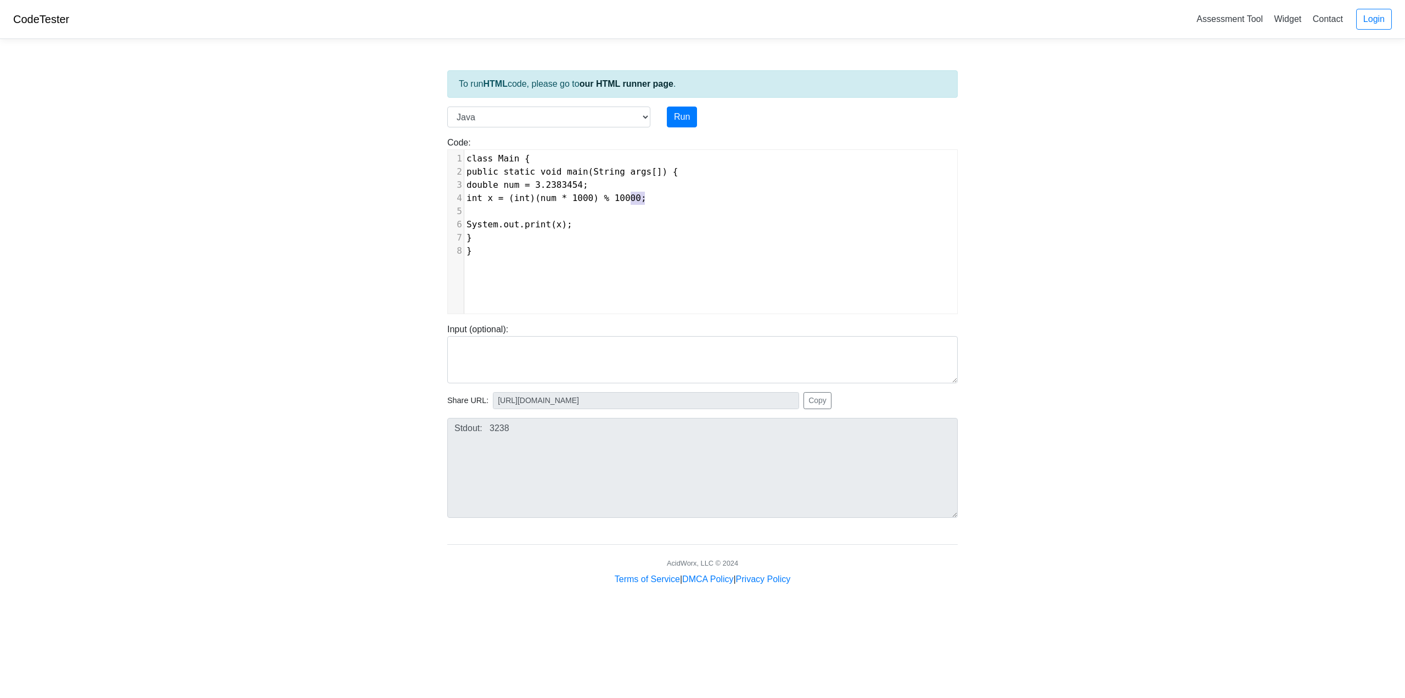
click at [613, 215] on pre at bounding box center [714, 211] width 501 height 13
click at [619, 612] on html "CodeTester Assessment Tool Widget Contact Login To run HTML code, please go to …" at bounding box center [702, 306] width 1405 height 612
click at [316, 231] on body "CodeTester Assessment Tool Widget Contact Login To run HTML code, please go to …" at bounding box center [702, 293] width 1405 height 586
type textarea "1000"
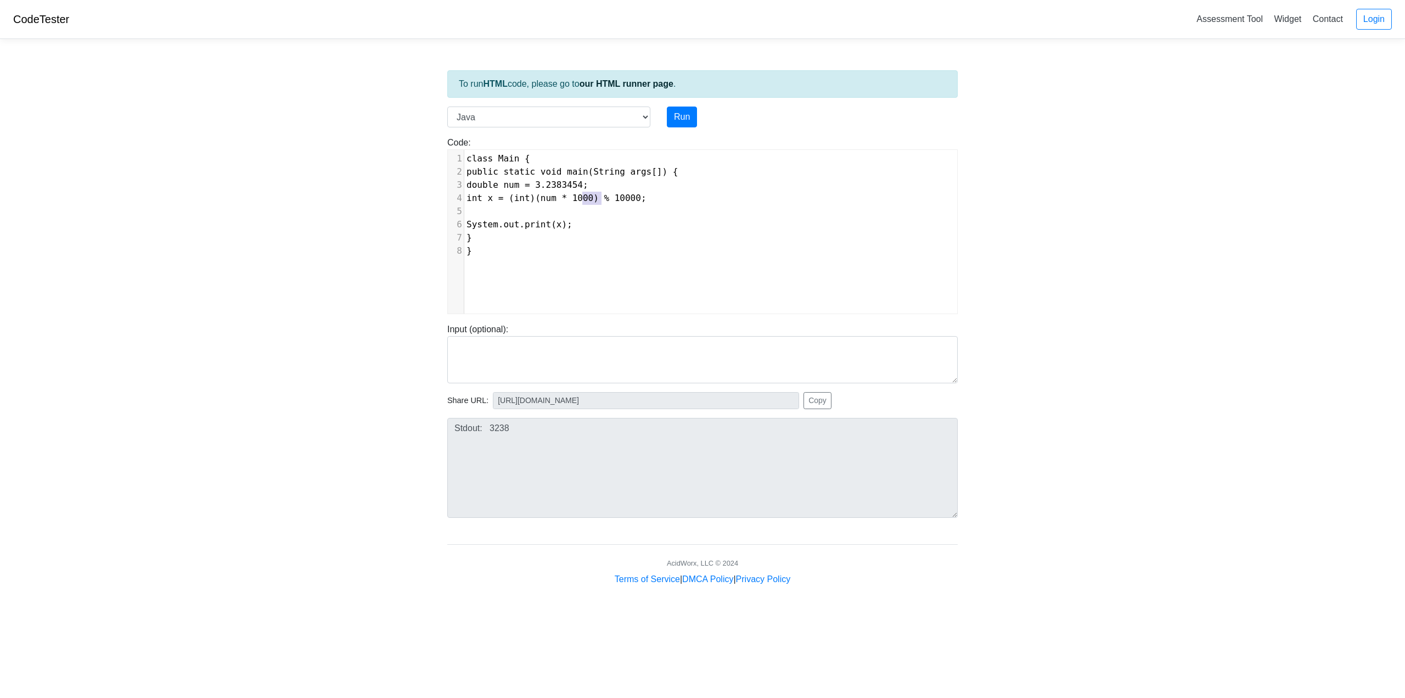
drag, startPoint x: 601, startPoint y: 200, endPoint x: 584, endPoint y: 203, distance: 17.2
click at [584, 203] on span "int x = (int)(num * 1000) % 10000;" at bounding box center [557, 198] width 180 height 10
type textarea "% 10000"
drag, startPoint x: 644, startPoint y: 195, endPoint x: 610, endPoint y: 199, distance: 34.3
click at [610, 199] on span "int x = (int)(num * 1000) % 10000;" at bounding box center [557, 198] width 180 height 10
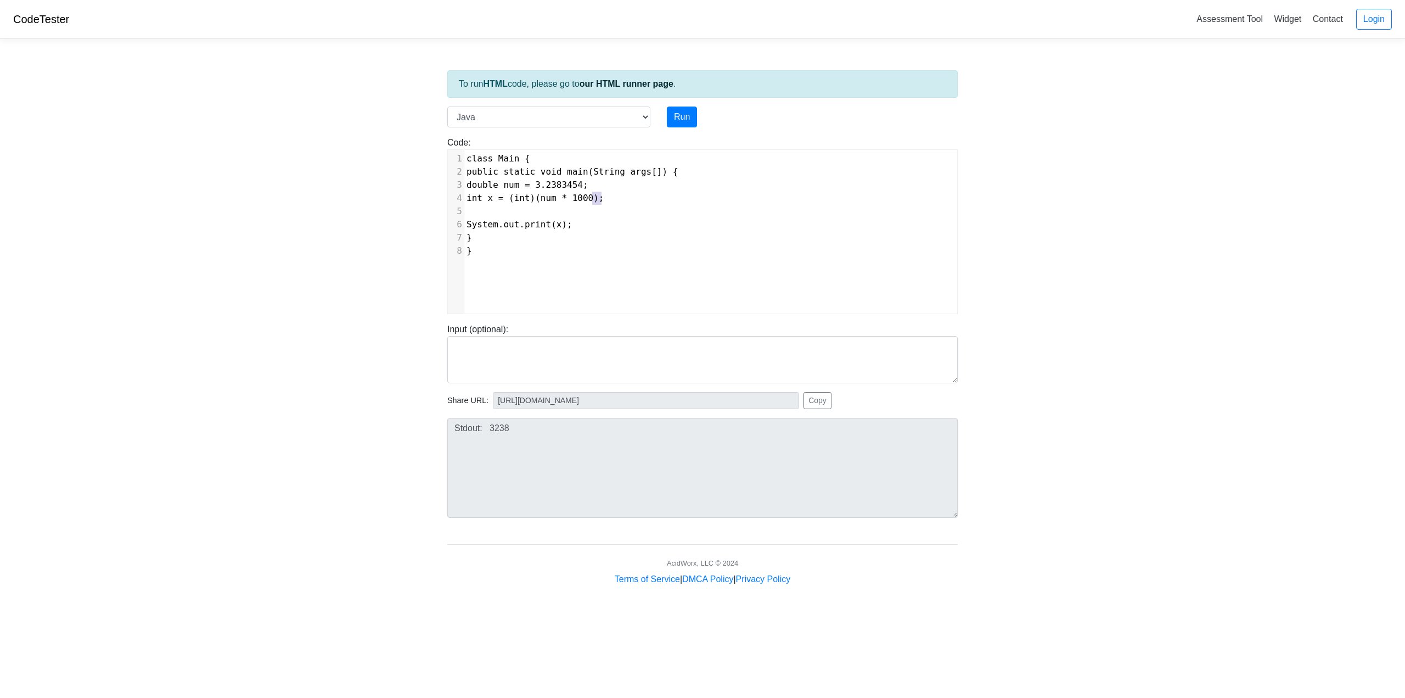
type textarea "1000"
drag, startPoint x: 601, startPoint y: 197, endPoint x: 584, endPoint y: 197, distance: 17.6
click at [584, 197] on span "int x = (int)(num * 1000);" at bounding box center [536, 198] width 138 height 10
click at [602, 197] on span "int x = (int)(num * 1000);" at bounding box center [536, 198] width 138 height 10
click at [679, 110] on button "Run" at bounding box center [682, 117] width 30 height 21
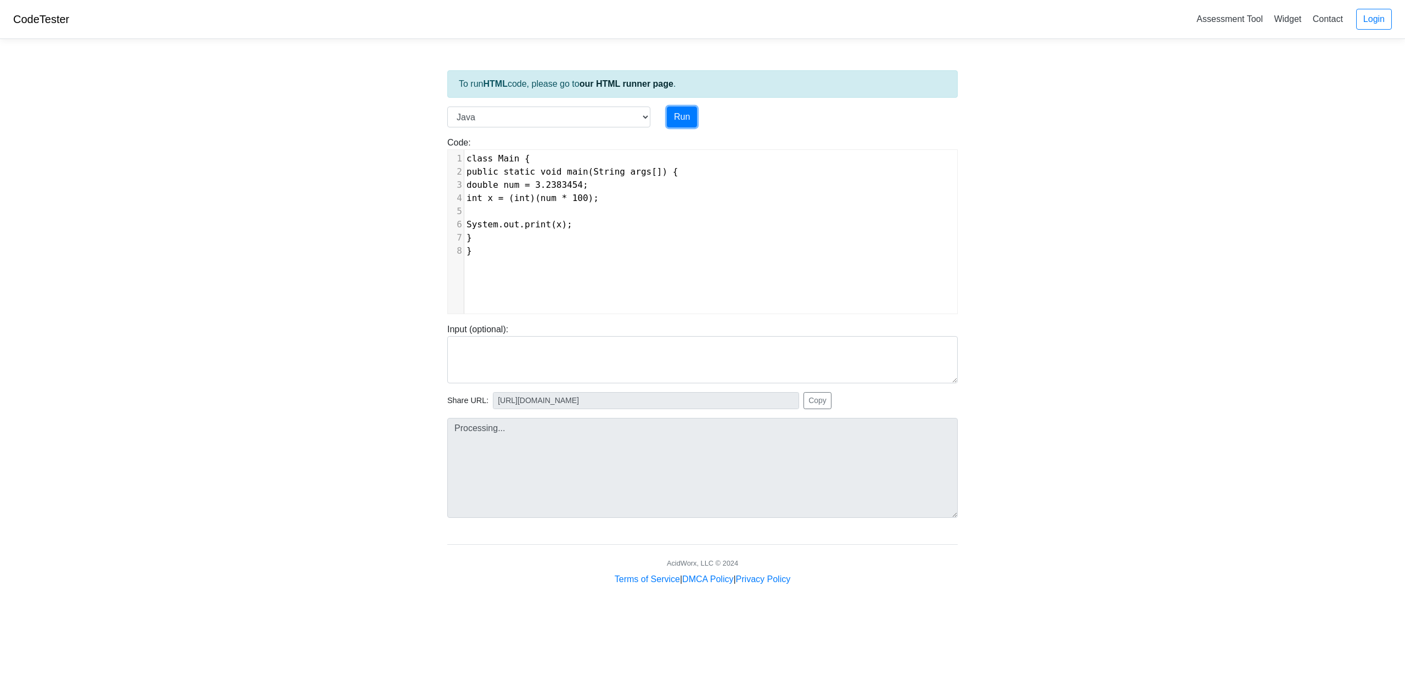
type input "https://codetester.io/runner?s=KxzKyymLl1"
type textarea "Stdout: 323"
drag, startPoint x: 598, startPoint y: 200, endPoint x: 580, endPoint y: 202, distance: 18.3
click at [580, 202] on span "int x = (int)(num * 100);" at bounding box center [533, 198] width 132 height 10
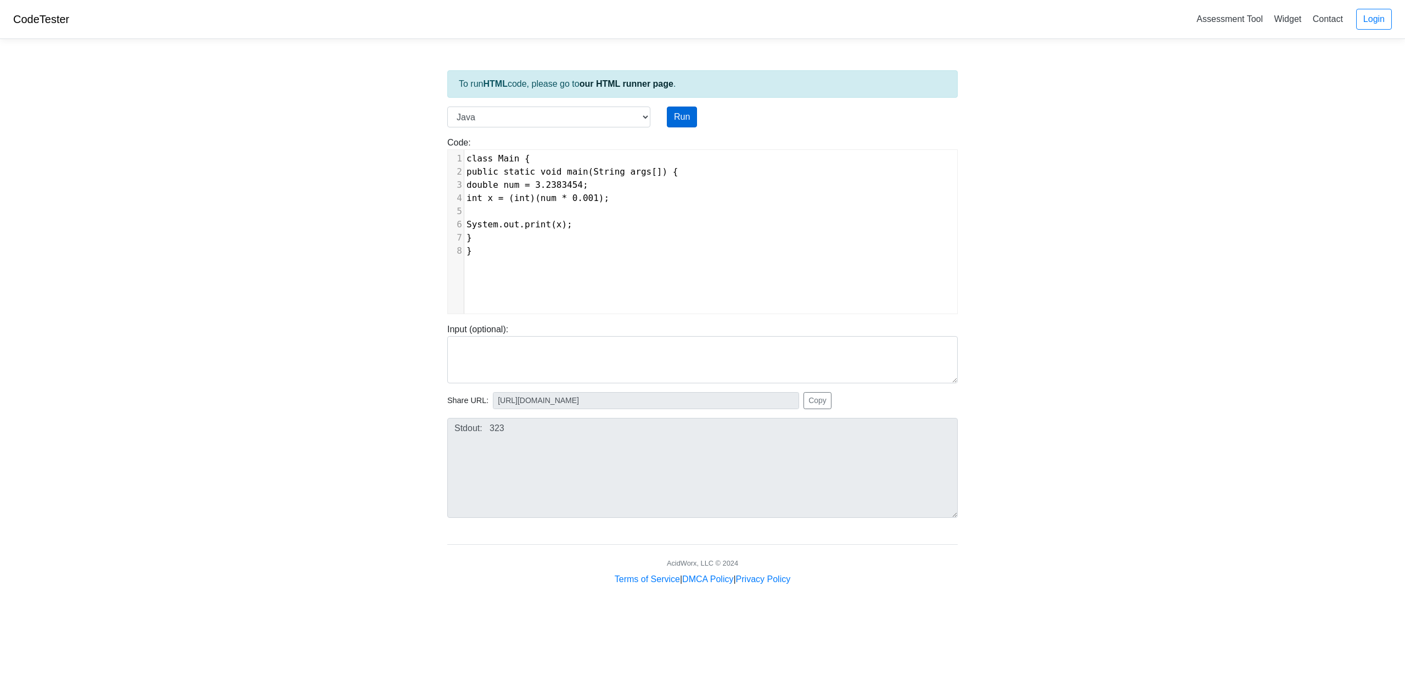
type textarea "0.001"
click at [681, 109] on button "Run" at bounding box center [682, 117] width 30 height 21
type input "https://codetester.io/runner?s=yGzRgg6qWJ"
type textarea "Stdout: 0"
type textarea "0.001"
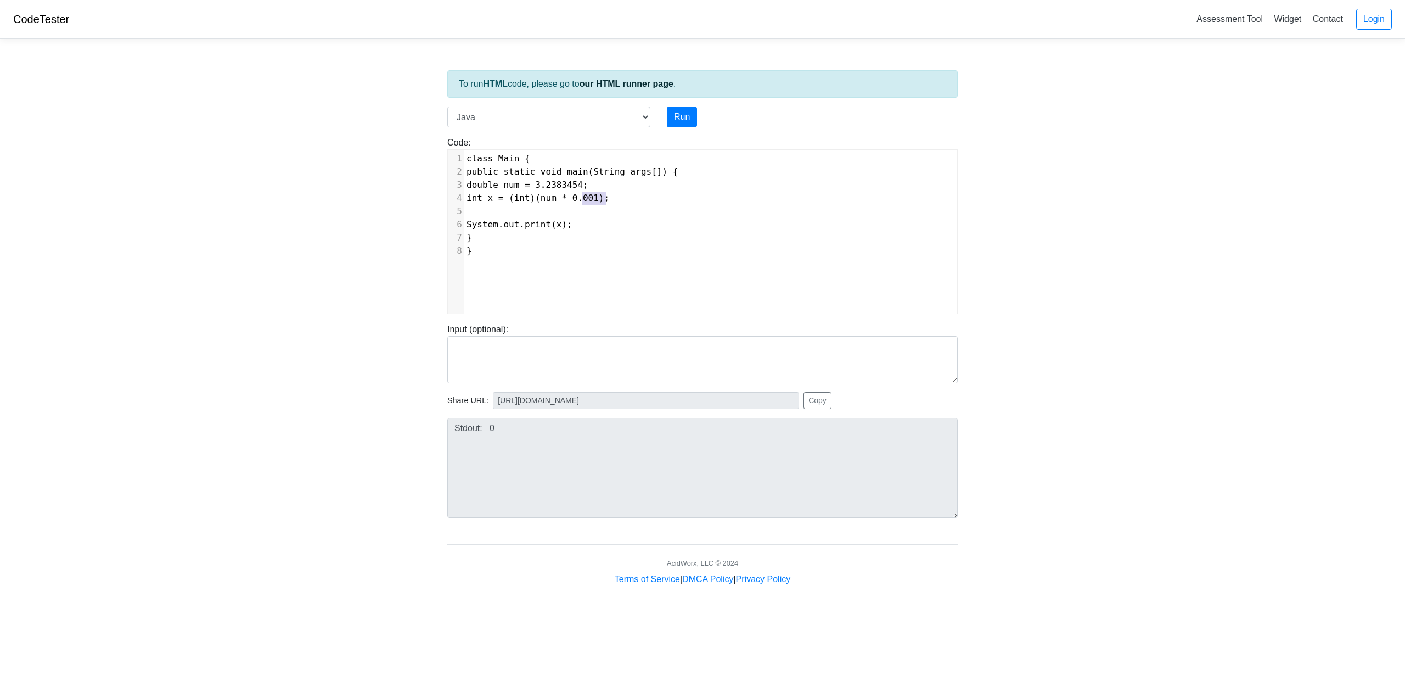
drag, startPoint x: 607, startPoint y: 200, endPoint x: 581, endPoint y: 202, distance: 25.9
click at [581, 202] on span "int x = (int)(num * 0.001);" at bounding box center [538, 198] width 143 height 10
type textarea "/ 1000"
click at [672, 113] on button "Run" at bounding box center [682, 117] width 30 height 21
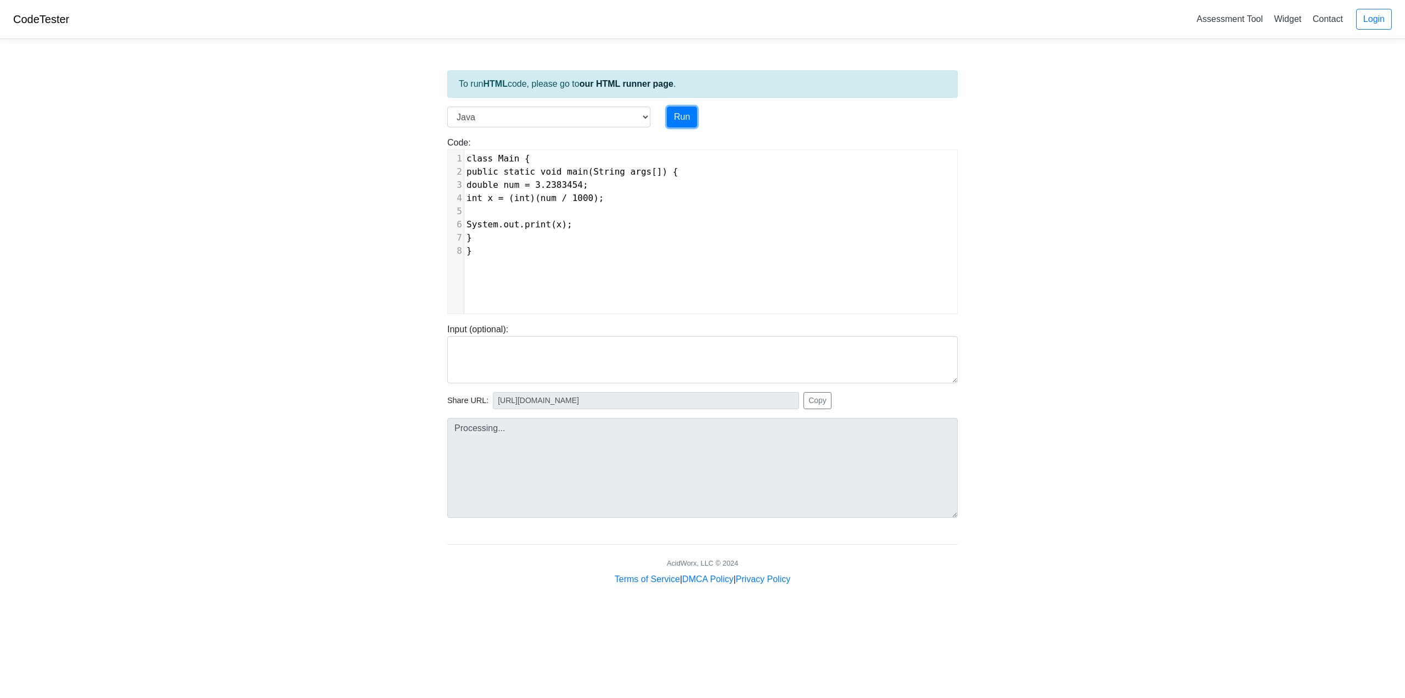
type input "https://codetester.io/runner?s=oqXxDDVeXJ"
type textarea "Stdout: 0"
type textarea "num / 1000"
drag, startPoint x: 602, startPoint y: 199, endPoint x: 555, endPoint y: 198, distance: 47.2
click at [555, 198] on span "int x = (int)(num / 1000);" at bounding box center [536, 198] width 138 height 10
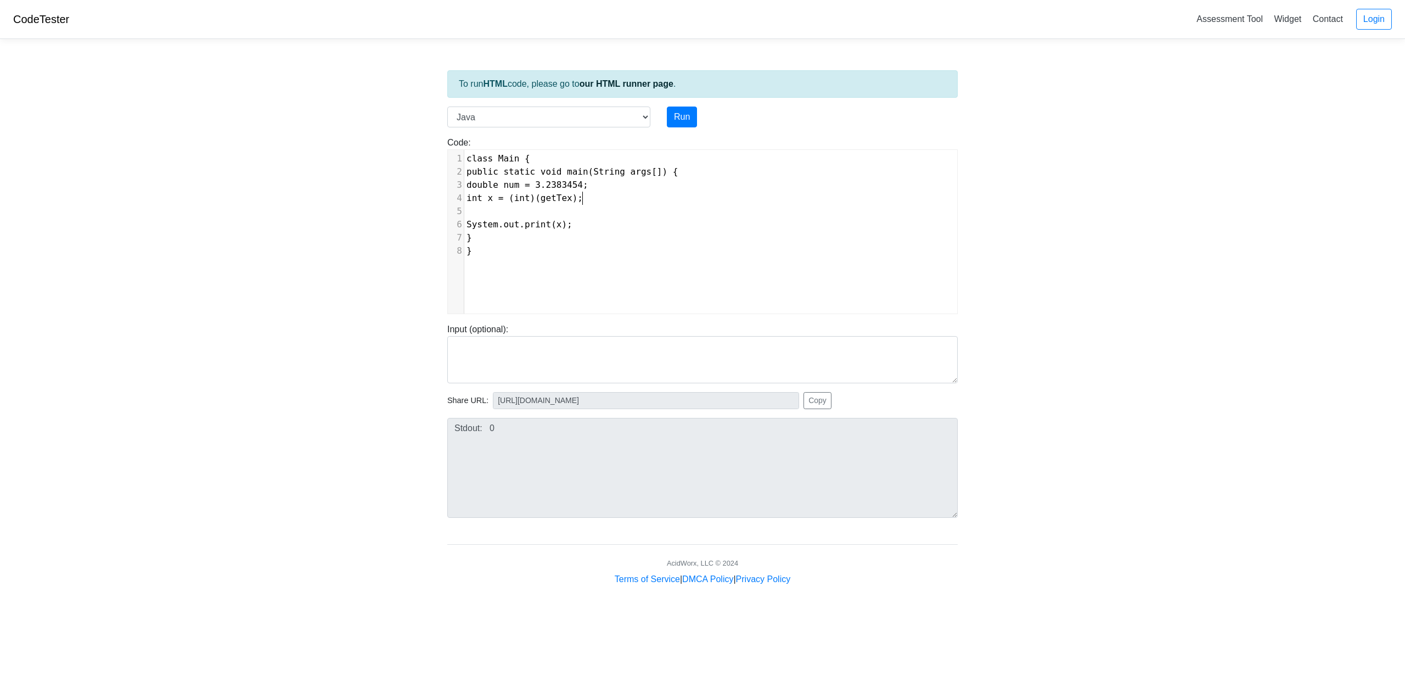
type textarea "getText"
type textarea "num ^ 100"
type textarea "* 1000"
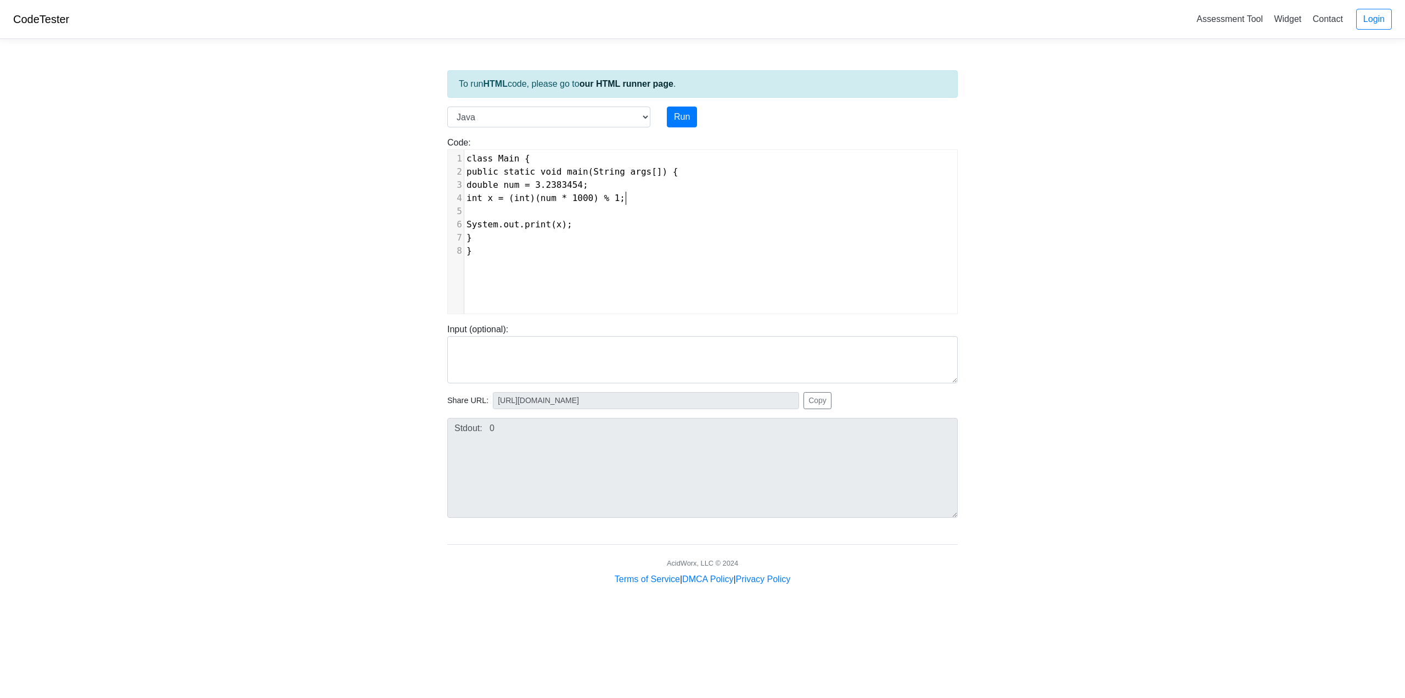
scroll to position [4, 24]
type textarea "% 10"
click at [685, 116] on button "Run" at bounding box center [682, 117] width 30 height 21
type input "https://codetester.io/runner?s=v2lPnnvYzn"
type textarea "Stdout: 8"
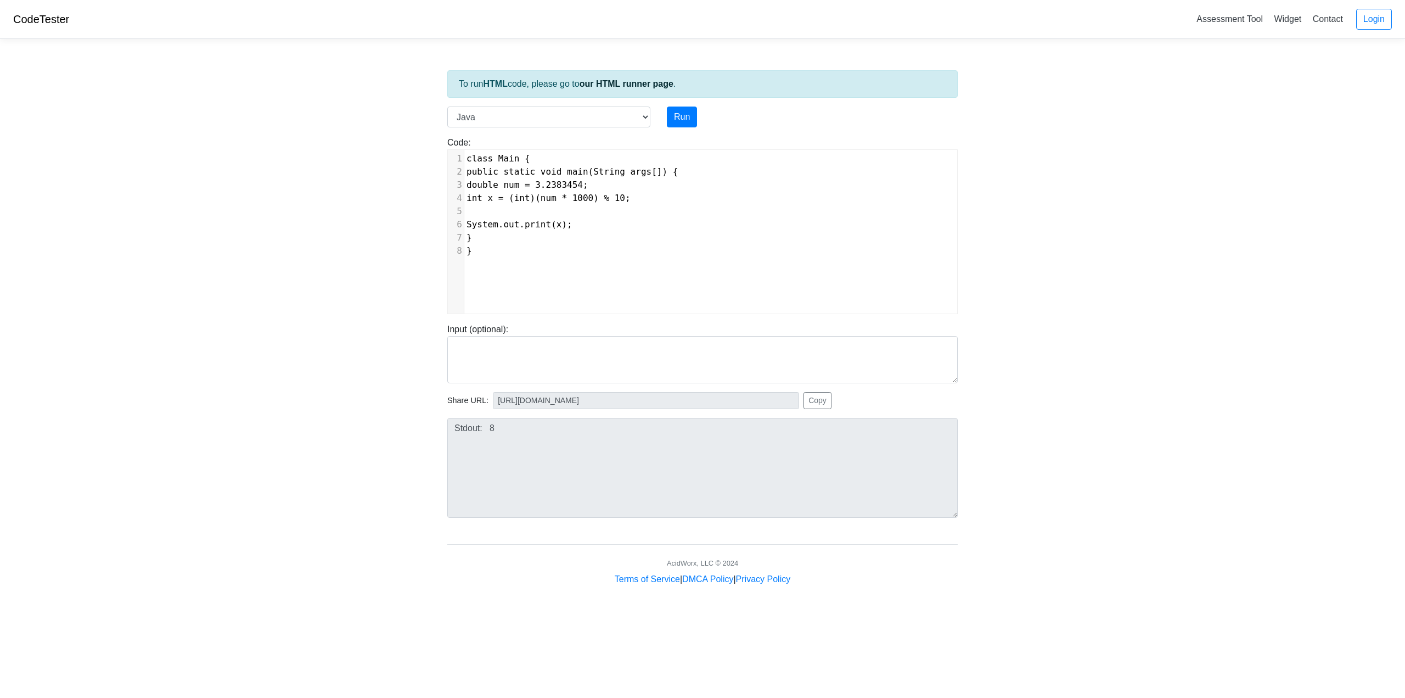
click at [624, 197] on span "int x = (int)(num * 1000) % 10;" at bounding box center [549, 198] width 164 height 10
click at [630, 198] on span "int x = (int)(num * 1000) % 10;" at bounding box center [549, 198] width 164 height 10
type textarea "3.2"
drag, startPoint x: 547, startPoint y: 182, endPoint x: 570, endPoint y: 181, distance: 23.6
click at [563, 181] on span "double num = 3.2383454;" at bounding box center [528, 185] width 122 height 10
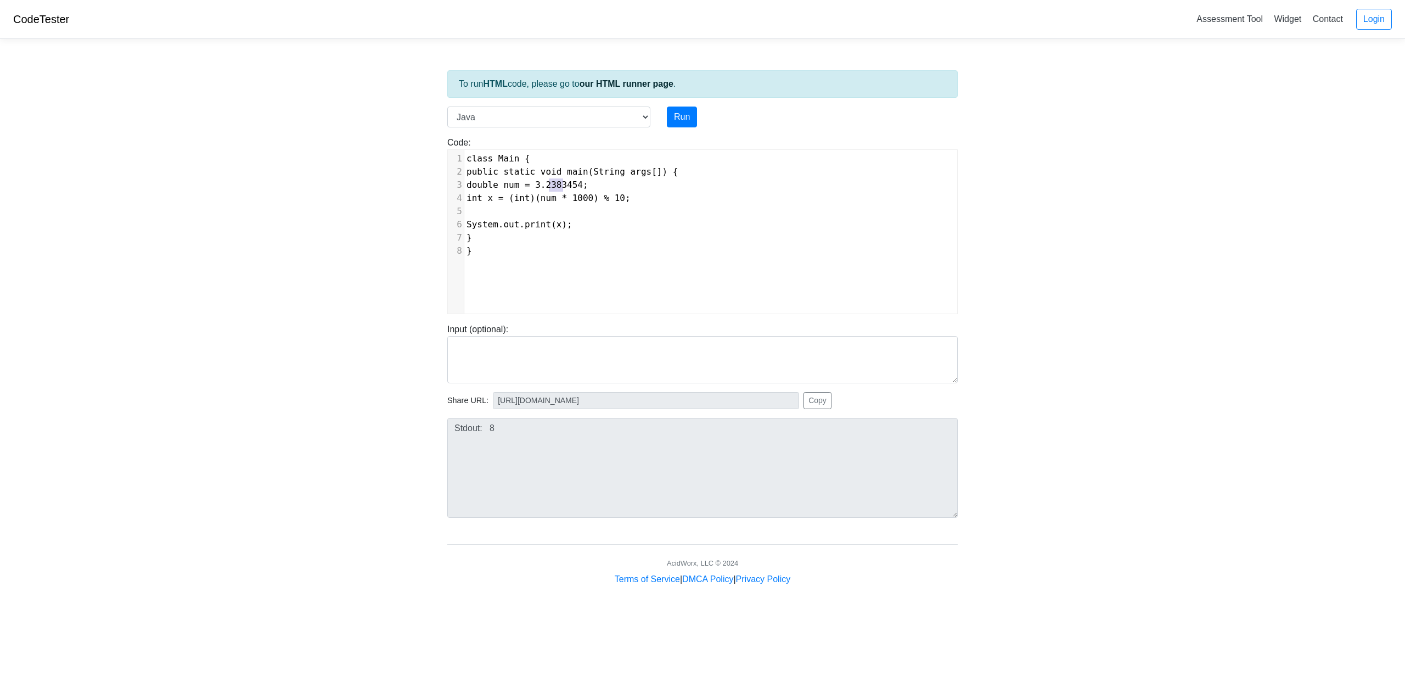
click at [558, 186] on span "double num = 3.2383454;" at bounding box center [528, 185] width 122 height 10
type textarea "% 10"
drag, startPoint x: 632, startPoint y: 198, endPoint x: 608, endPoint y: 200, distance: 24.3
click at [608, 200] on span "int x = (int)(num * 1000) % 10;" at bounding box center [549, 198] width 164 height 10
click at [615, 197] on span "int x = (int)(num * 1000) % 10;" at bounding box center [549, 198] width 164 height 10
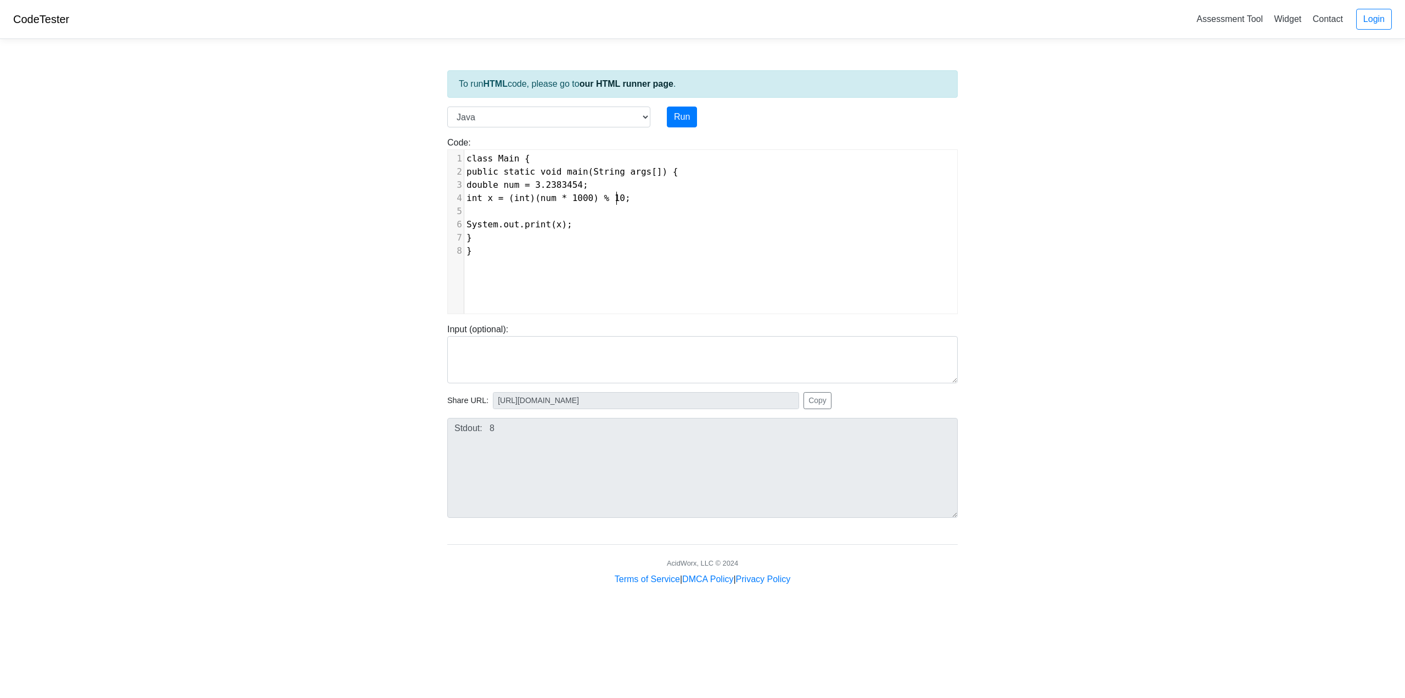
type textarea "/"
click at [673, 122] on button "Run" at bounding box center [682, 117] width 30 height 21
type input "https://codetester.io/runner?s=dYWNGGv3l5"
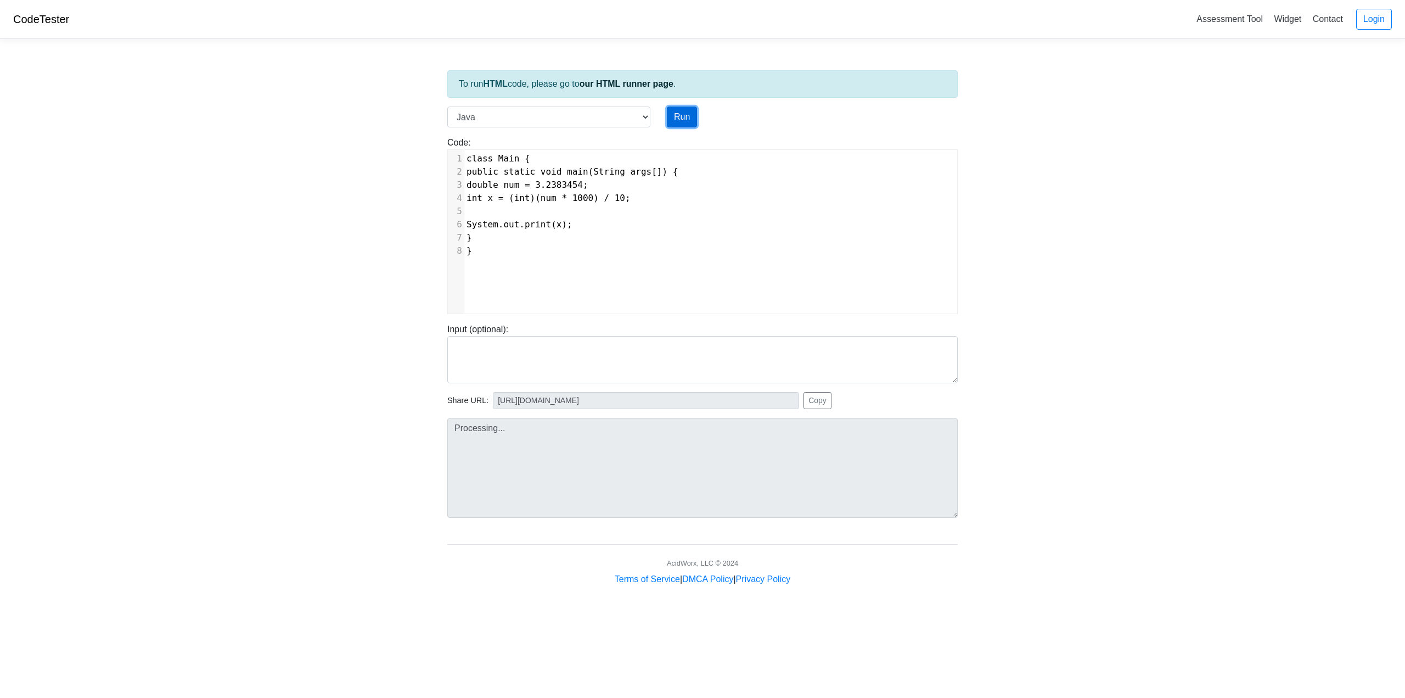
type textarea "Stdout: 323"
click at [631, 201] on span "int x = (int)(num * 1000) / 10;" at bounding box center [549, 198] width 164 height 10
type textarea "0"
click at [691, 113] on button "Run" at bounding box center [682, 117] width 30 height 21
type input "https://codetester.io/runner?s=koW199RpWR"
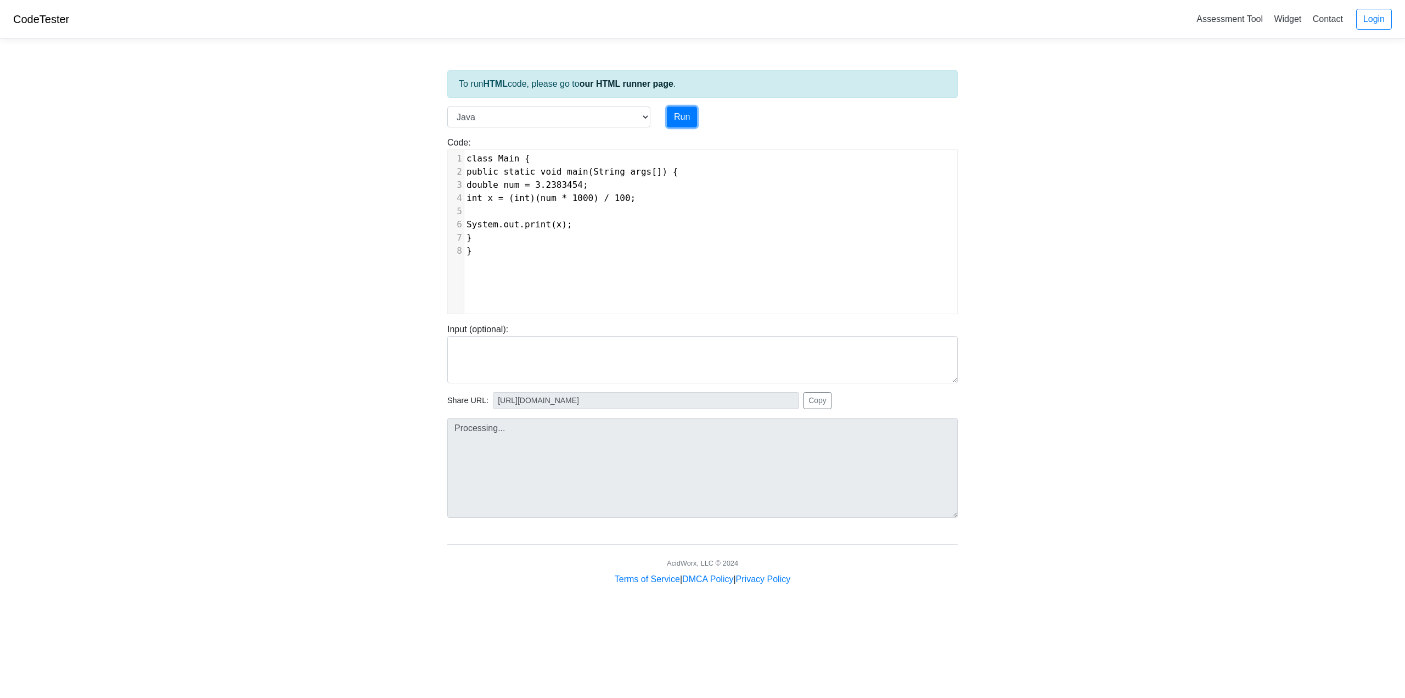
type textarea "Stdout: 32"
type textarea "00"
drag, startPoint x: 635, startPoint y: 196, endPoint x: 628, endPoint y: 197, distance: 7.2
click at [628, 197] on span "int x = (int)(num * 1000) / 100;" at bounding box center [551, 198] width 169 height 10
click at [695, 111] on button "Run" at bounding box center [682, 117] width 30 height 21
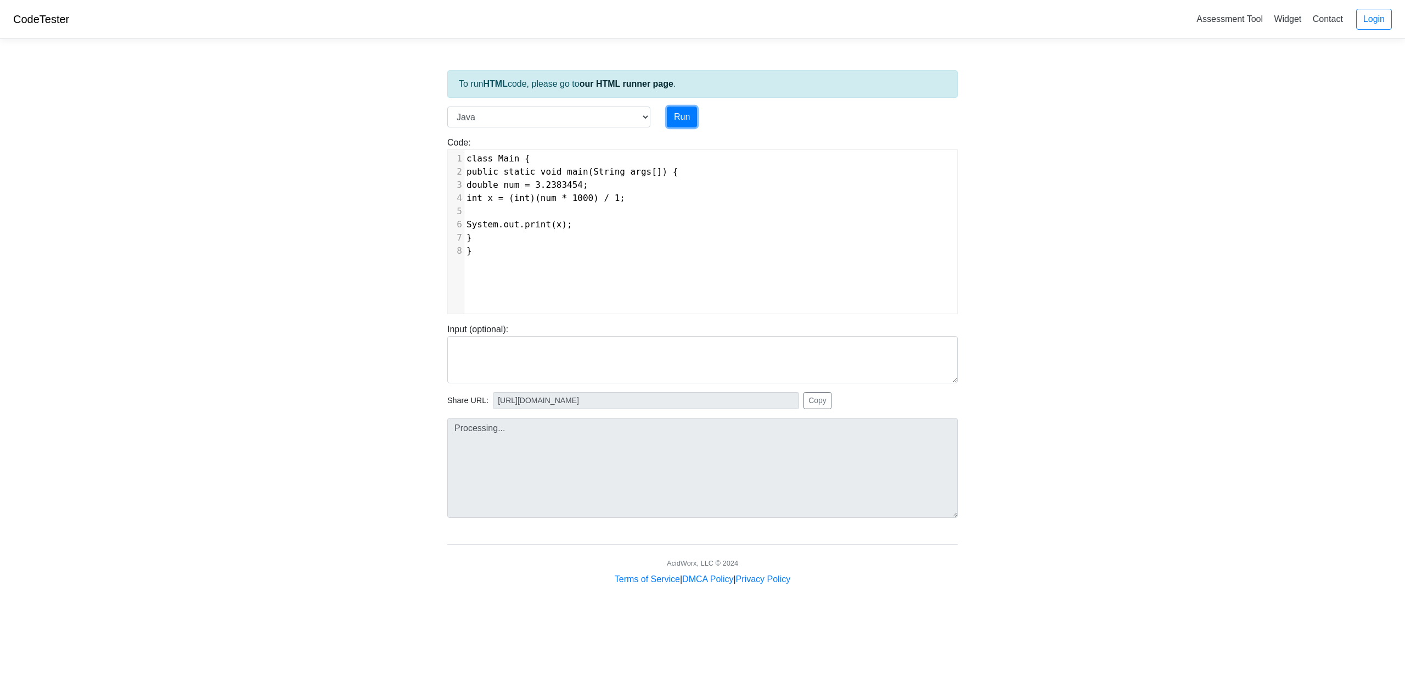
type input "https://codetester.io/runner?s=j2XjVVraXy"
type textarea "Stdout: 3238"
click at [621, 202] on span "int x = (int)(num * 1000) / 1;" at bounding box center [546, 198] width 159 height 10
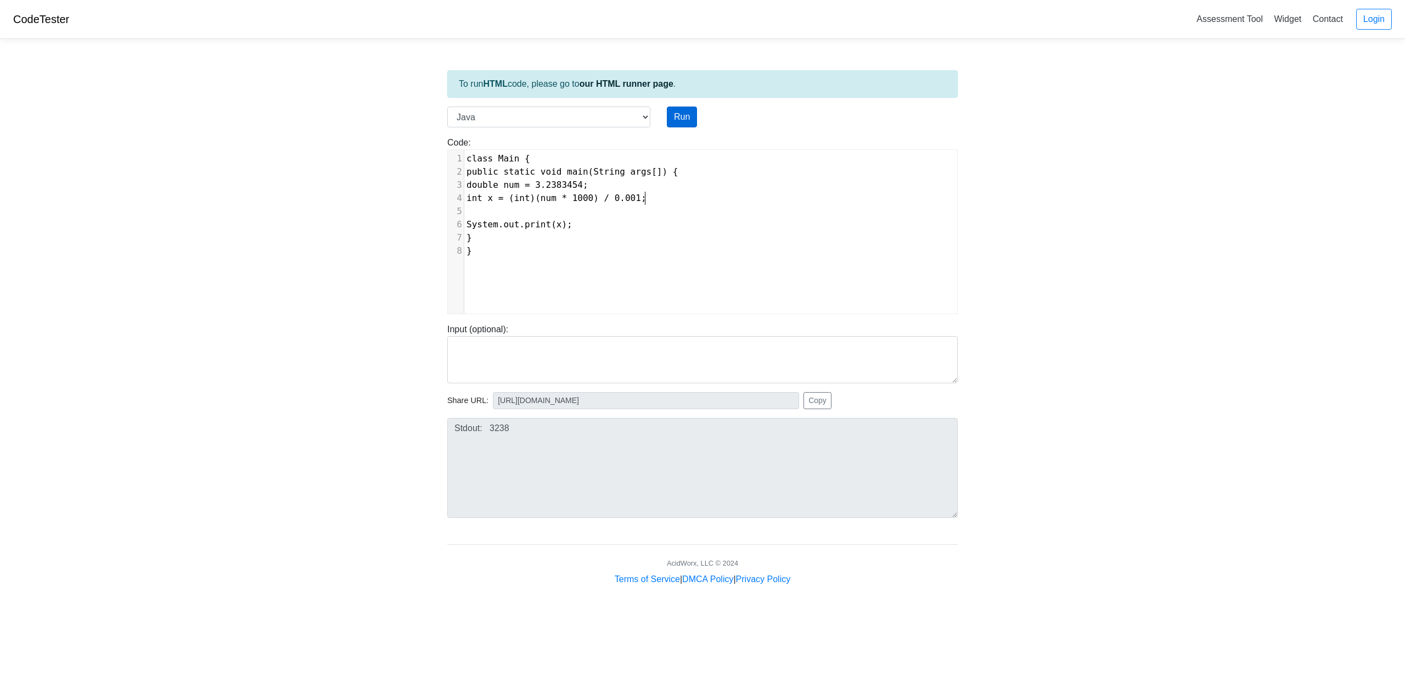
type textarea "0.001"
click at [693, 121] on button "Run" at bounding box center [682, 117] width 30 height 21
type input "https://codetester.io/runner?s=aPz2eeRmXj"
type textarea "Submission status: Compilation Error Compile Output: Main.java:4: error: incomp…"
type textarea "0.001"
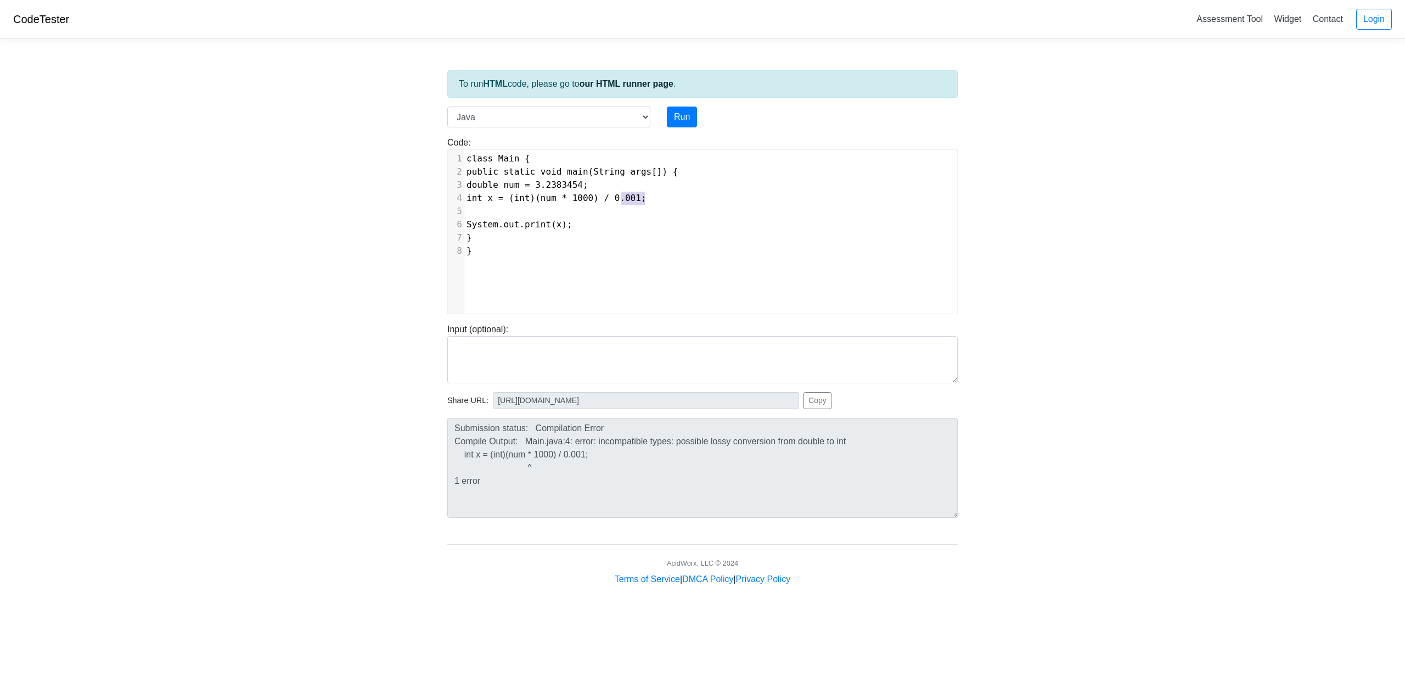
drag, startPoint x: 646, startPoint y: 199, endPoint x: 621, endPoint y: 200, distance: 25.3
click at [621, 200] on span "int x = (int)(num * 1000) / 0.001;" at bounding box center [557, 198] width 180 height 10
click at [648, 197] on pre "int x = (int)(num * 1000) / ;" at bounding box center [714, 198] width 501 height 13
type textarea "for(int i = 0; i < num.length; i++){"
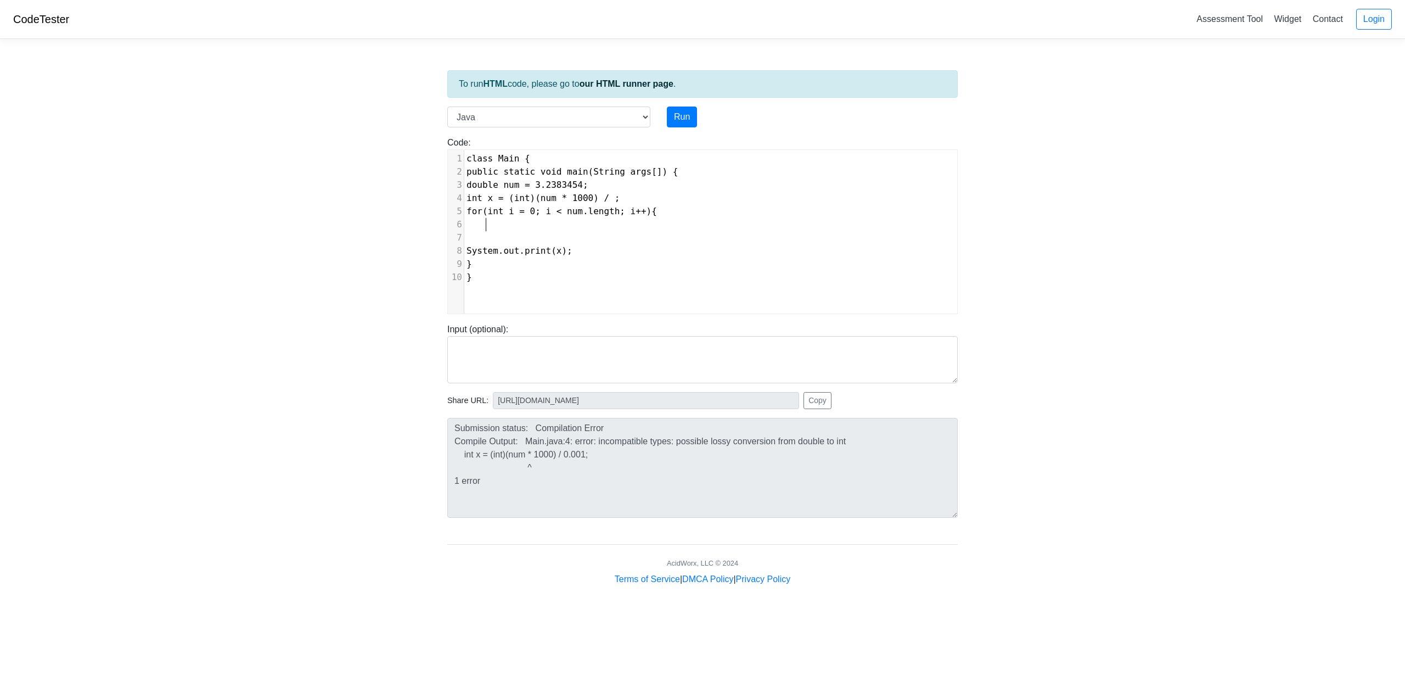
type textarea "}"
click at [622, 221] on pre at bounding box center [714, 224] width 501 height 13
click at [529, 233] on pre "}" at bounding box center [714, 237] width 501 height 13
click at [527, 223] on pre at bounding box center [714, 224] width 501 height 13
